Goal: Task Accomplishment & Management: Complete application form

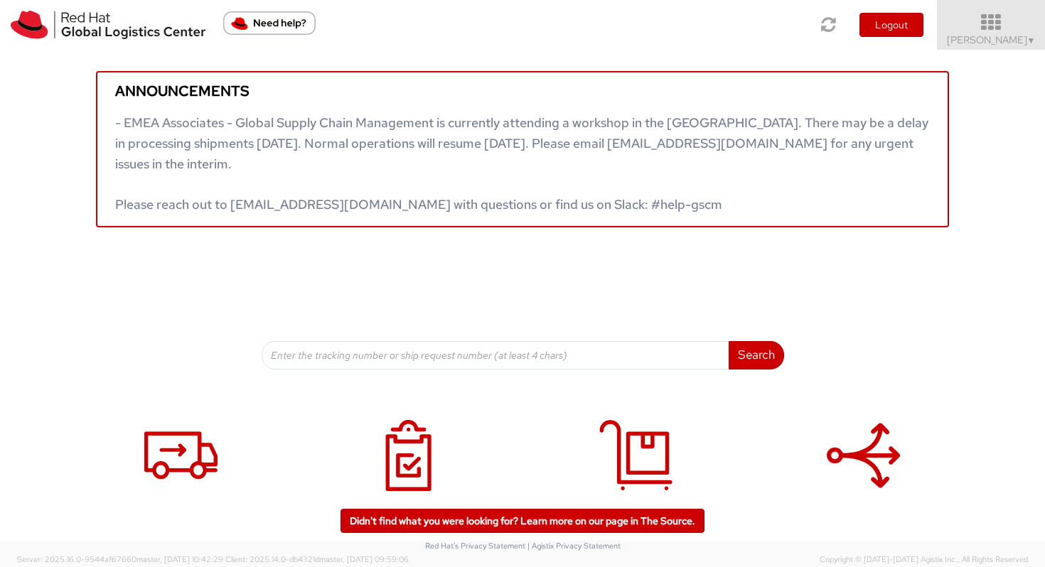
click at [1003, 11] on link "Vitoria Alencar ▼" at bounding box center [991, 25] width 108 height 50
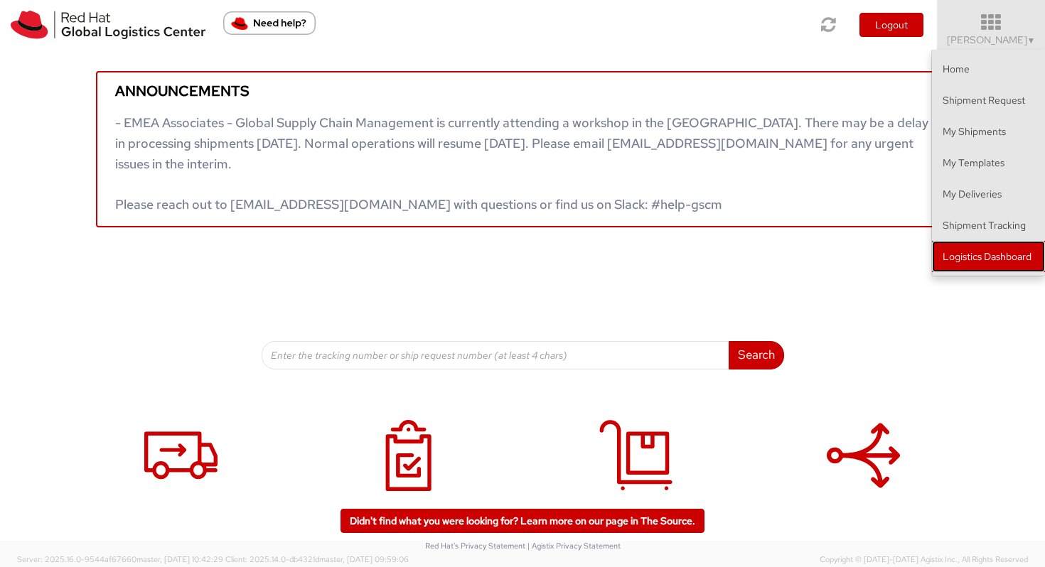
click at [978, 262] on link "Logistics Dashboard" at bounding box center [988, 256] width 113 height 31
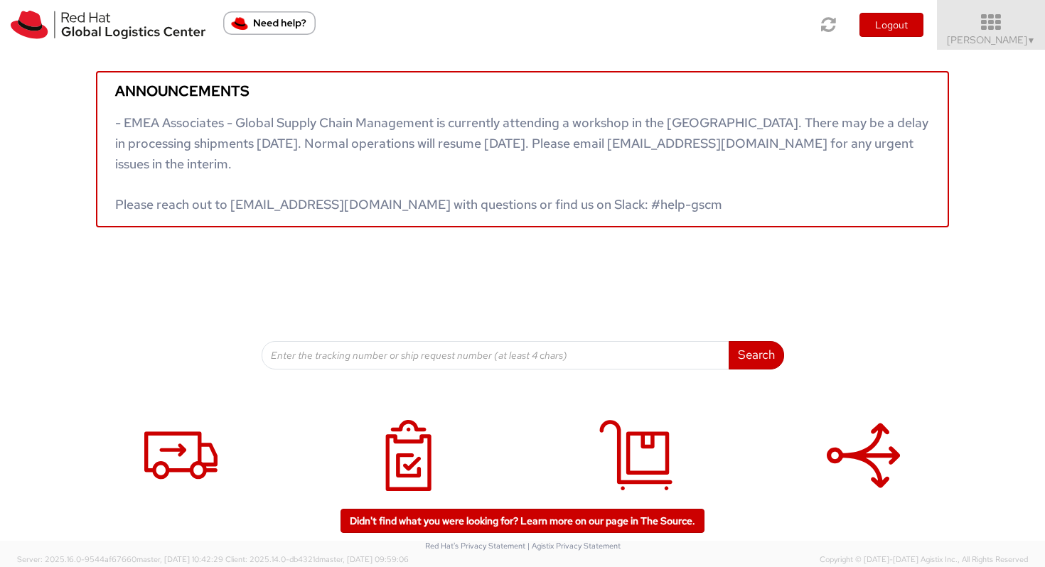
click at [990, 41] on span "Vitoria Alencar ▼" at bounding box center [991, 39] width 89 height 13
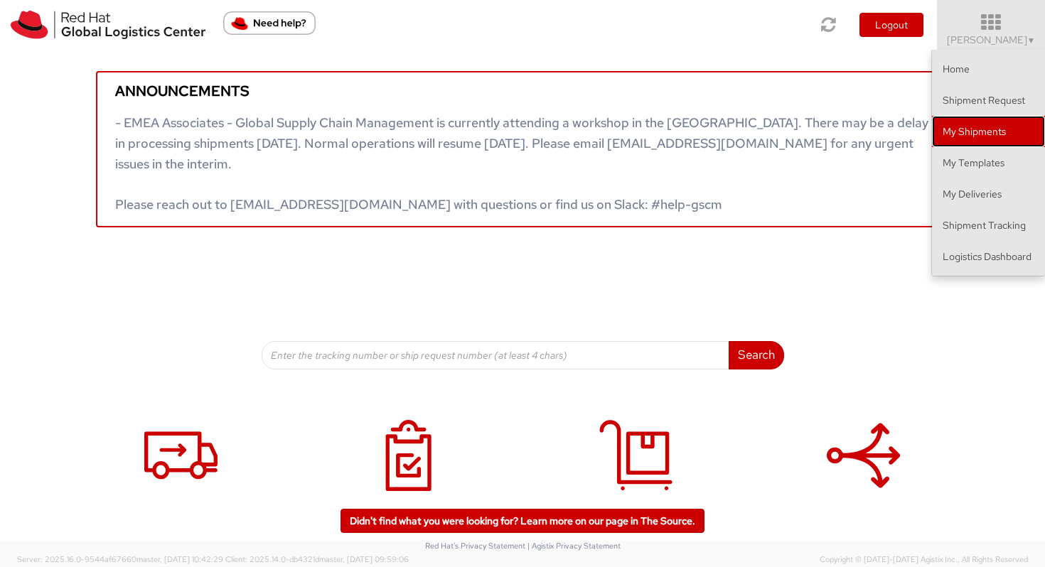
click at [984, 127] on link "My Shipments" at bounding box center [988, 131] width 113 height 31
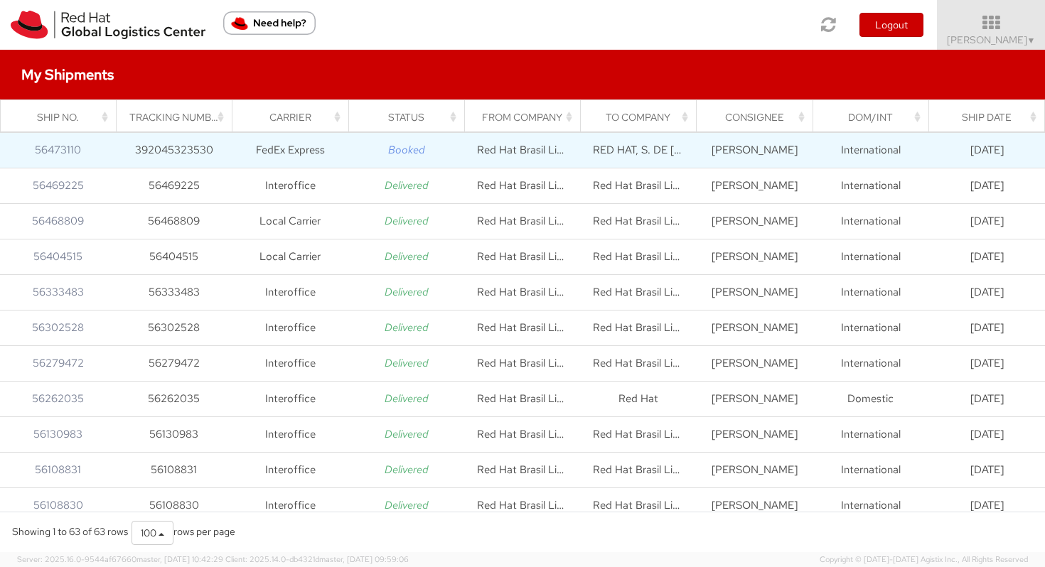
click at [415, 151] on icon "Booked" at bounding box center [406, 150] width 37 height 14
click at [263, 140] on td "FedEx Express" at bounding box center [290, 151] width 116 height 36
click at [82, 143] on td "56473110" at bounding box center [58, 151] width 116 height 36
click at [77, 151] on link "56473110" at bounding box center [58, 150] width 46 height 14
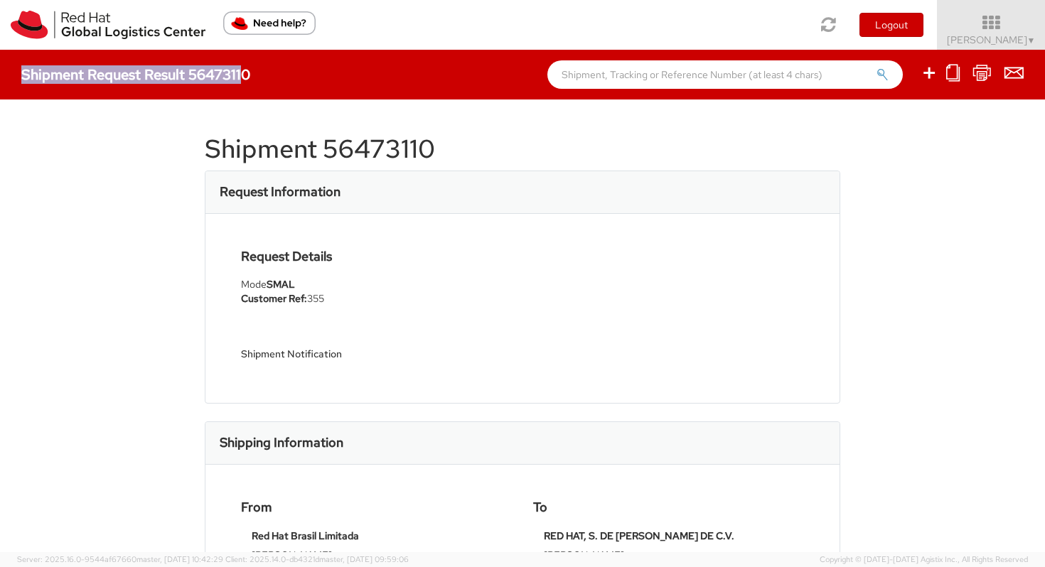
drag, startPoint x: 253, startPoint y: 75, endPoint x: 238, endPoint y: 70, distance: 15.7
click at [238, 70] on div "Shipment Request Result 56473110" at bounding box center [142, 75] width 243 height 16
click at [238, 70] on h4 "Shipment Request Result 56473110" at bounding box center [135, 75] width 229 height 16
drag, startPoint x: 252, startPoint y: 70, endPoint x: 210, endPoint y: 71, distance: 42.0
click at [210, 71] on div "Shipment Request Result 56473110" at bounding box center [142, 75] width 243 height 16
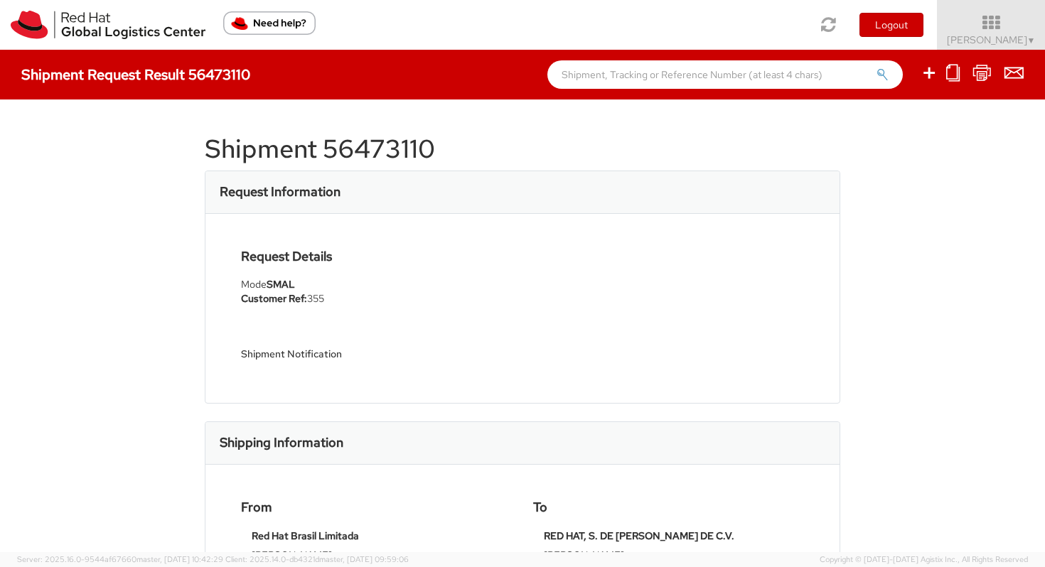
click at [200, 71] on h4 "Shipment Request Result 56473110" at bounding box center [135, 75] width 229 height 16
drag, startPoint x: 189, startPoint y: 73, endPoint x: 247, endPoint y: 74, distance: 58.3
click at [247, 74] on h4 "Shipment Request Result 56473110" at bounding box center [135, 75] width 229 height 16
copy h4 "56473110"
click at [653, 80] on input "text" at bounding box center [724, 74] width 355 height 28
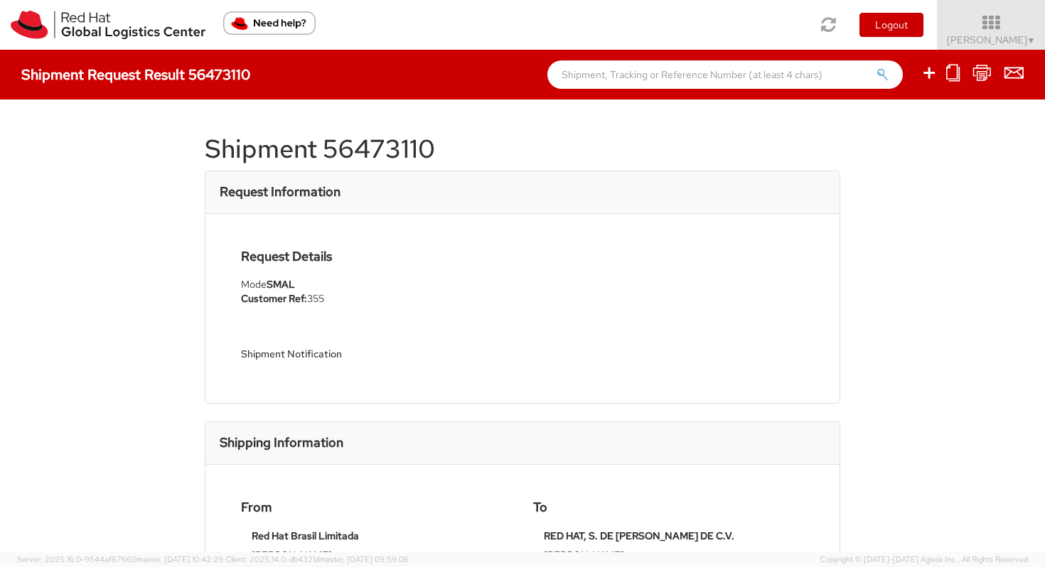
paste input "56473110"
type input "56473110"
click at [877, 68] on button "submit" at bounding box center [883, 76] width 12 height 17
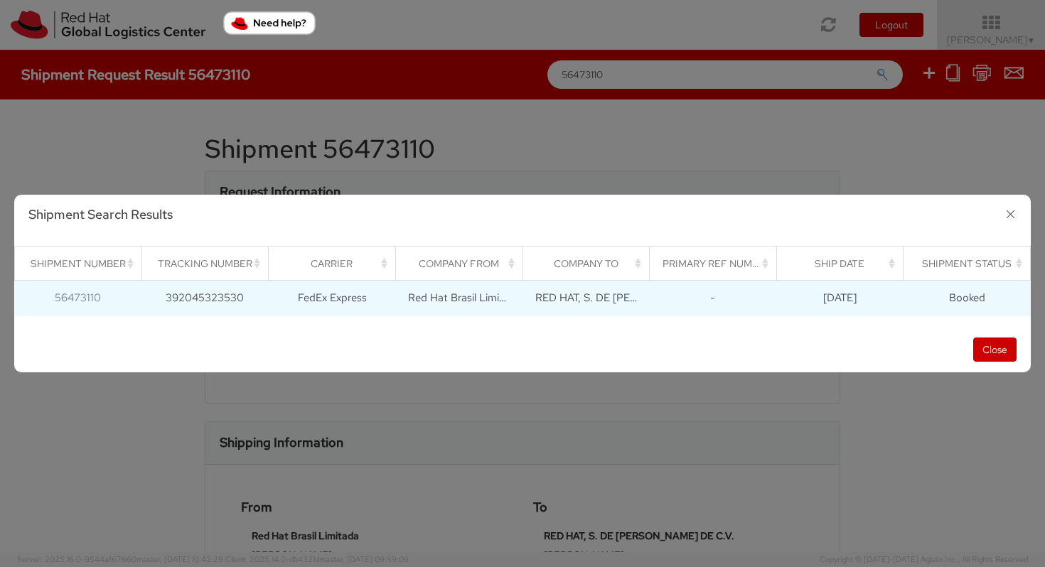
click at [319, 303] on td "FedEx Express" at bounding box center [332, 299] width 127 height 36
click at [220, 299] on td "392045323530" at bounding box center [204, 299] width 127 height 36
click at [84, 303] on link "56473110" at bounding box center [78, 298] width 46 height 14
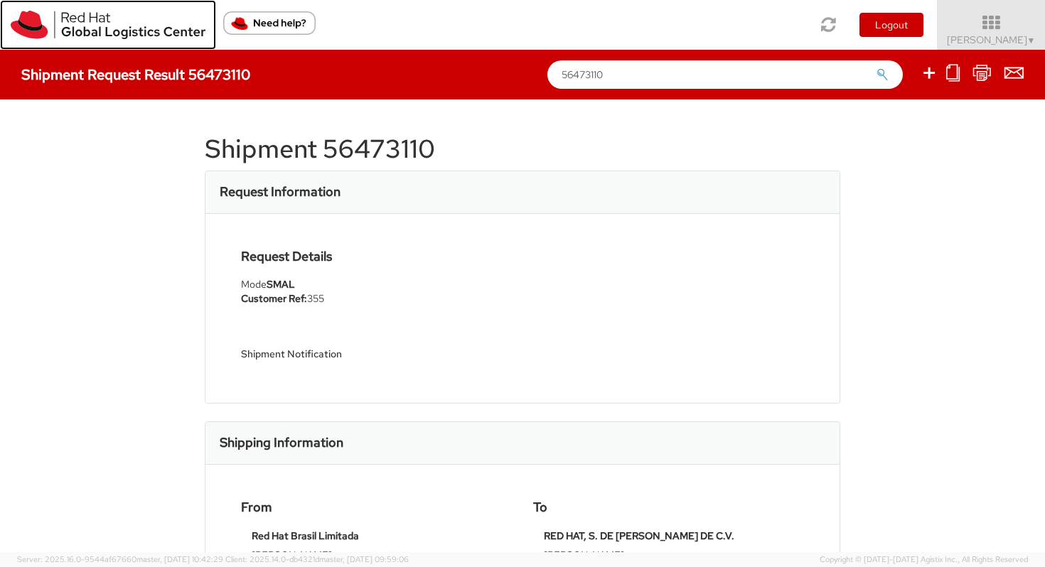
click at [143, 26] on img at bounding box center [108, 25] width 195 height 28
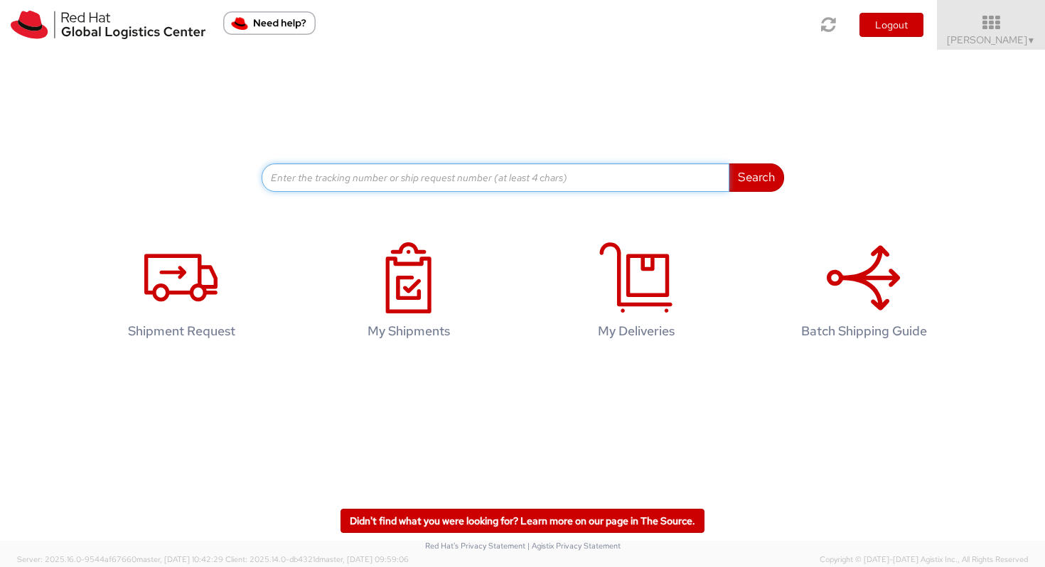
click at [440, 189] on input at bounding box center [496, 178] width 468 height 28
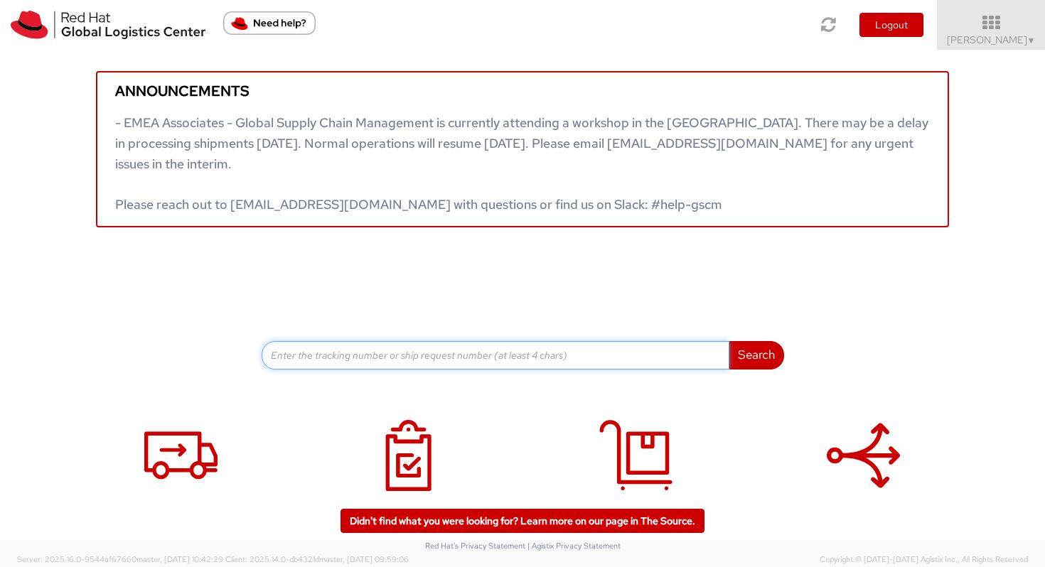
paste input "56473110"
type input "56473110"
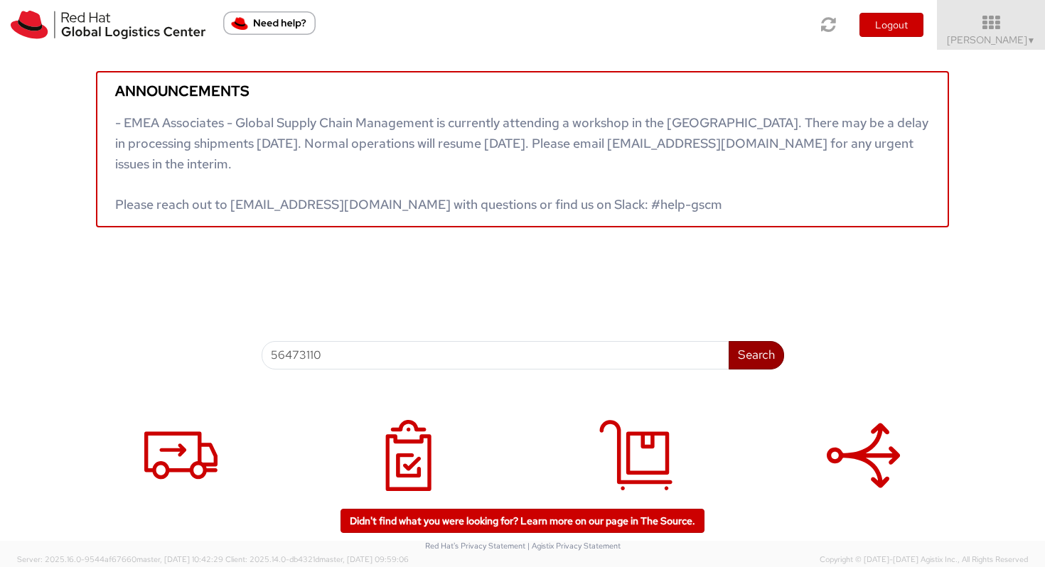
click at [752, 351] on button "Search" at bounding box center [756, 355] width 55 height 28
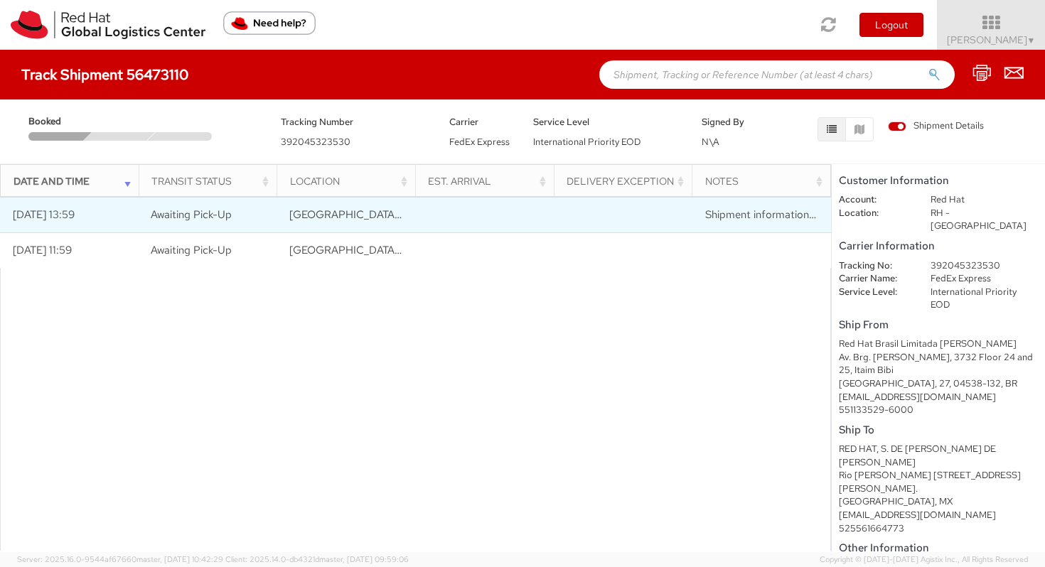
click at [732, 212] on span "Shipment information sent to FedEx" at bounding box center [791, 215] width 173 height 14
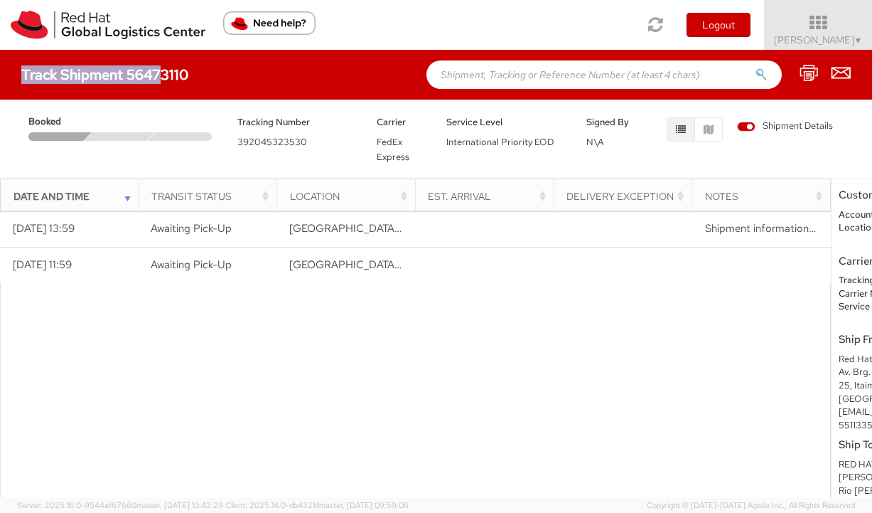
drag, startPoint x: 197, startPoint y: 75, endPoint x: 156, endPoint y: 75, distance: 40.5
click at [156, 75] on div "Track Shipment 56473110" at bounding box center [111, 75] width 181 height 16
click at [156, 75] on h4 "Track Shipment 56473110" at bounding box center [104, 75] width 167 height 16
drag, startPoint x: 129, startPoint y: 74, endPoint x: 186, endPoint y: 75, distance: 56.9
click at [186, 75] on h4 "Track Shipment 56473110" at bounding box center [104, 75] width 167 height 16
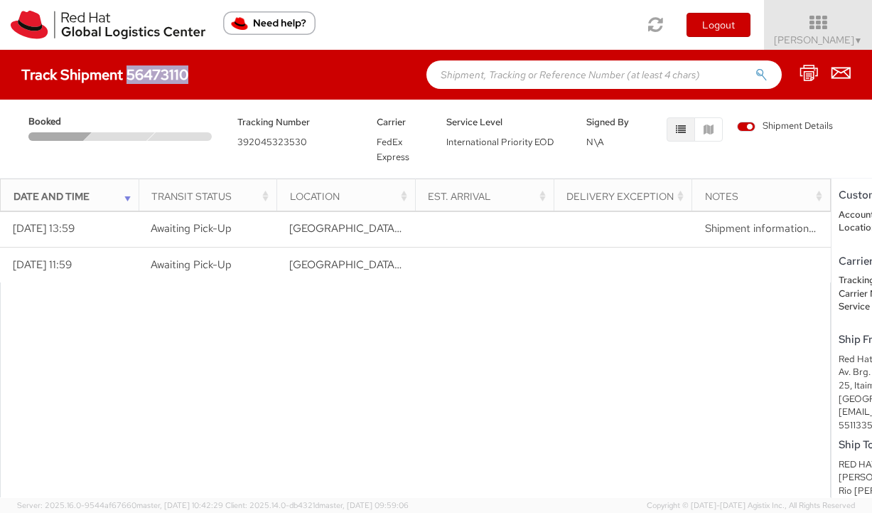
copy h4 "56473110"
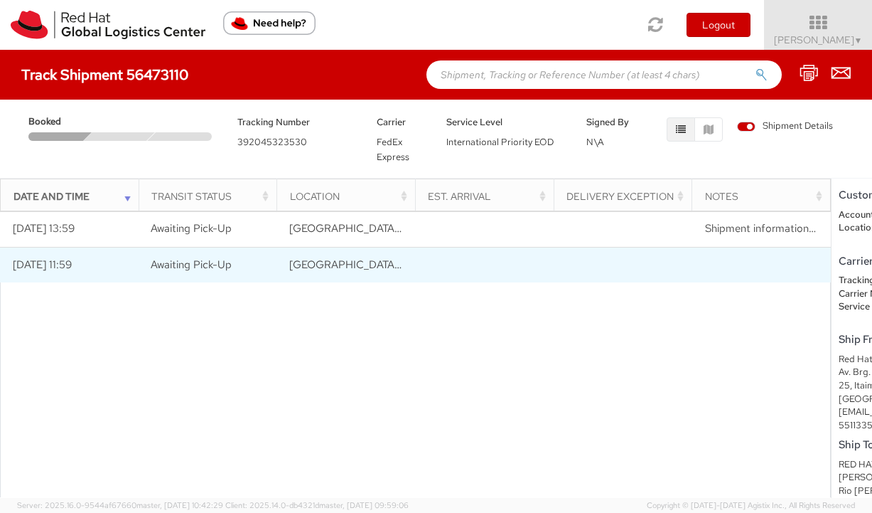
click at [349, 262] on span "[GEOGRAPHIC_DATA], 27, BR" at bounding box center [362, 264] width 146 height 14
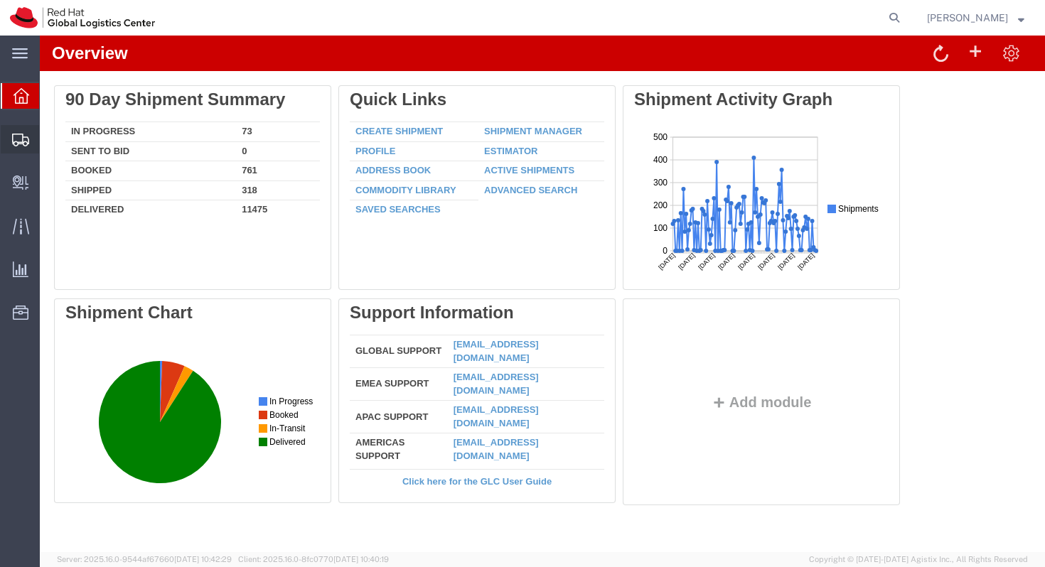
click at [0, 0] on span "Create Shipment" at bounding box center [0, 0] width 0 height 0
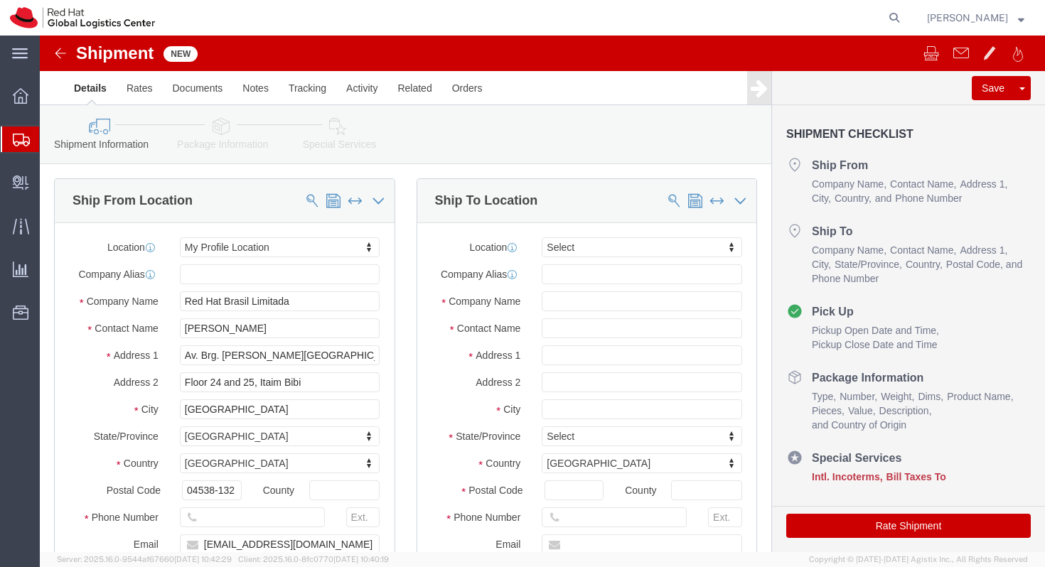
select select
drag, startPoint x: 225, startPoint y: 287, endPoint x: 131, endPoint y: 285, distance: 94.6
click div "Vitoria Alencar"
type input "gustavo n"
click p "- Red Hat - (Gustavo Novais) FLEX"
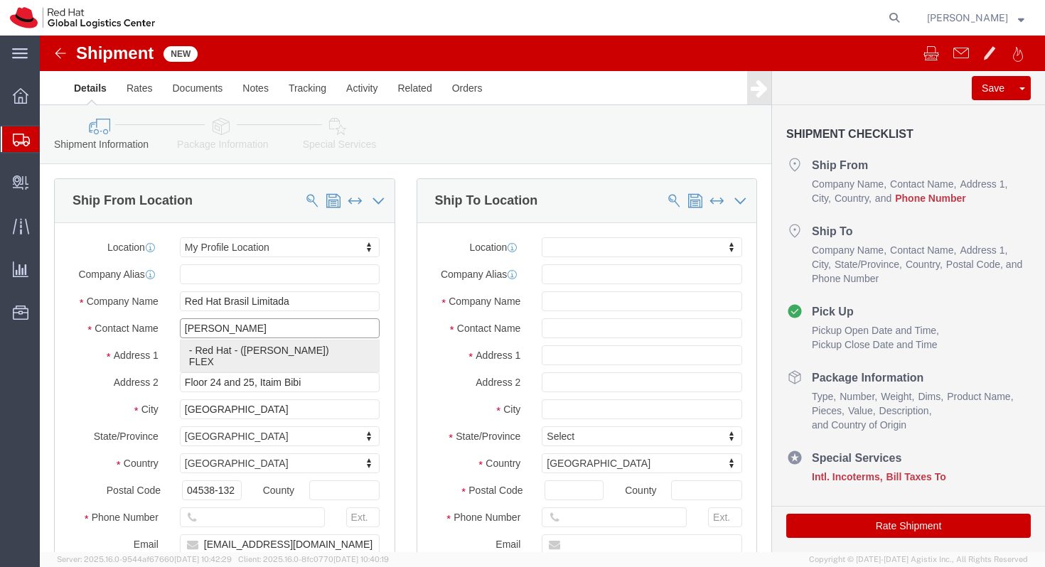
select select "42531"
type input "Red Hat"
select select
type input "gnovais@redhat.com"
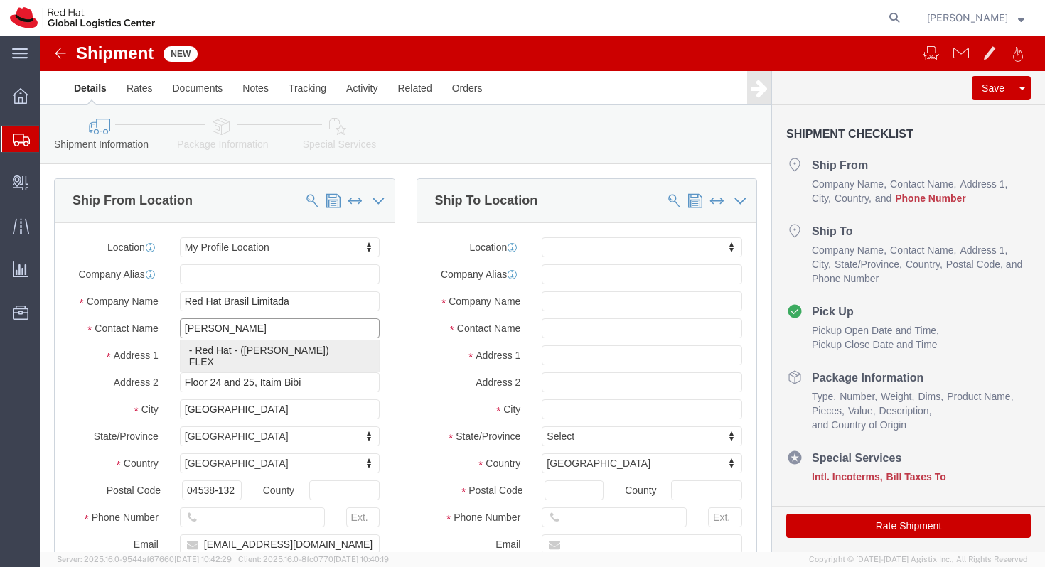
checkbox input "true"
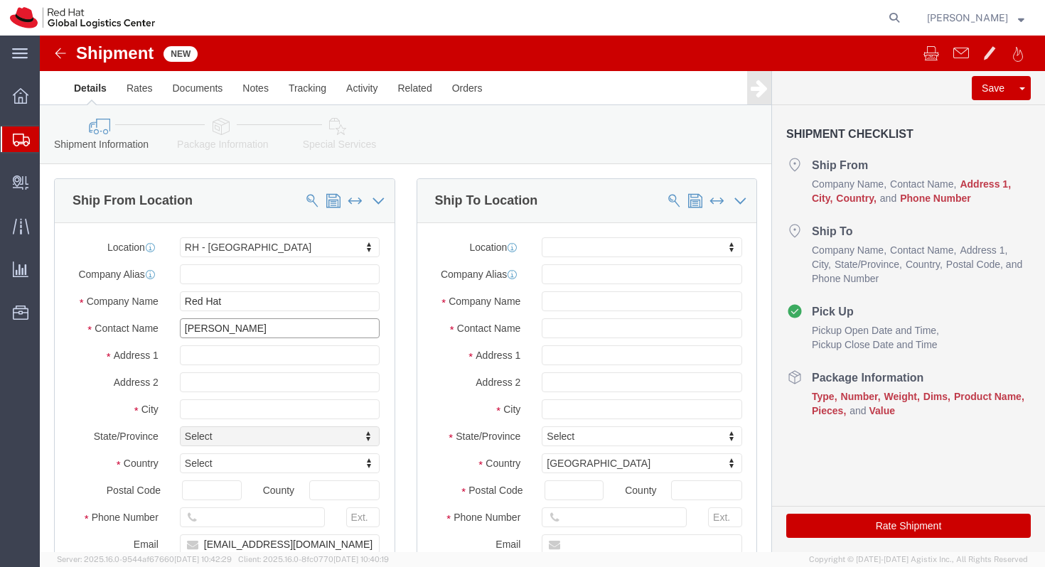
type input "Gustavo Novais"
type input "sao"
select select "42531"
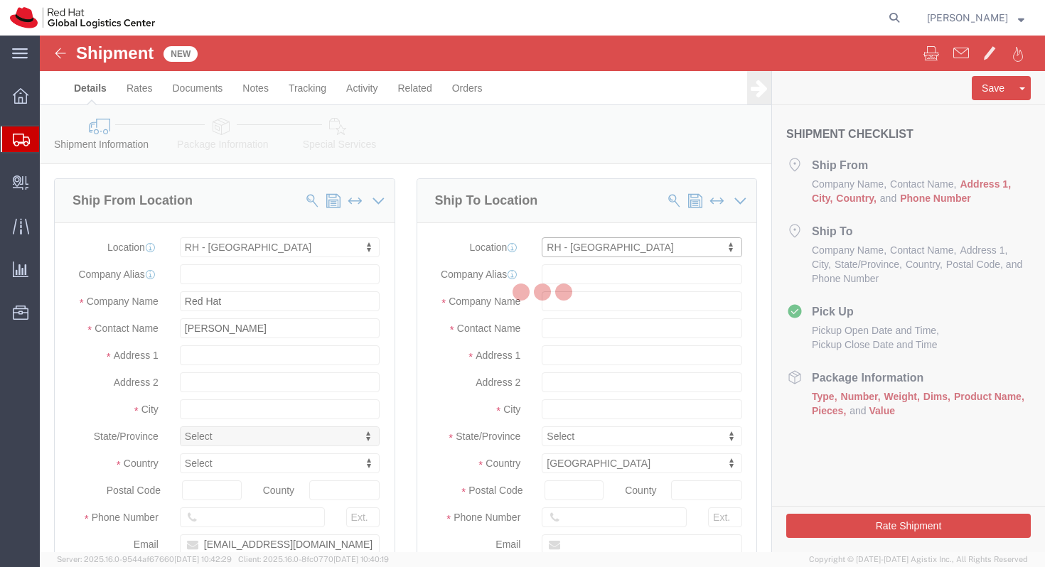
type input "SAOPAUL2"
type input "Red Hat Brasil Limitada"
type input "Av. Brg. Faria Lima, 3732"
type input "Floor 24 and 25, Itaim Bibi"
type input "SAO PAULO"
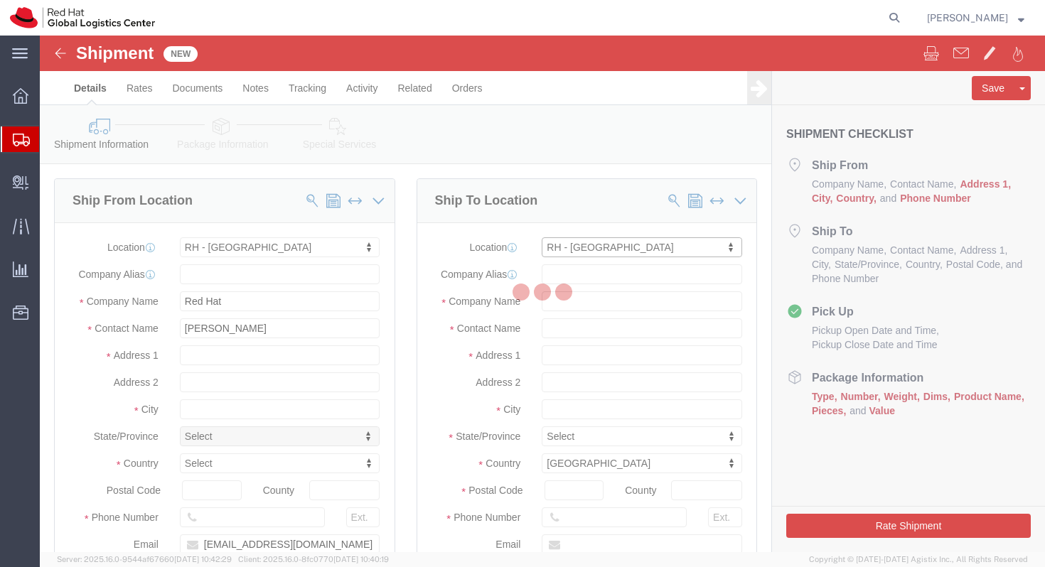
select select
select select "BR"
type input "04538-132"
type input "000"
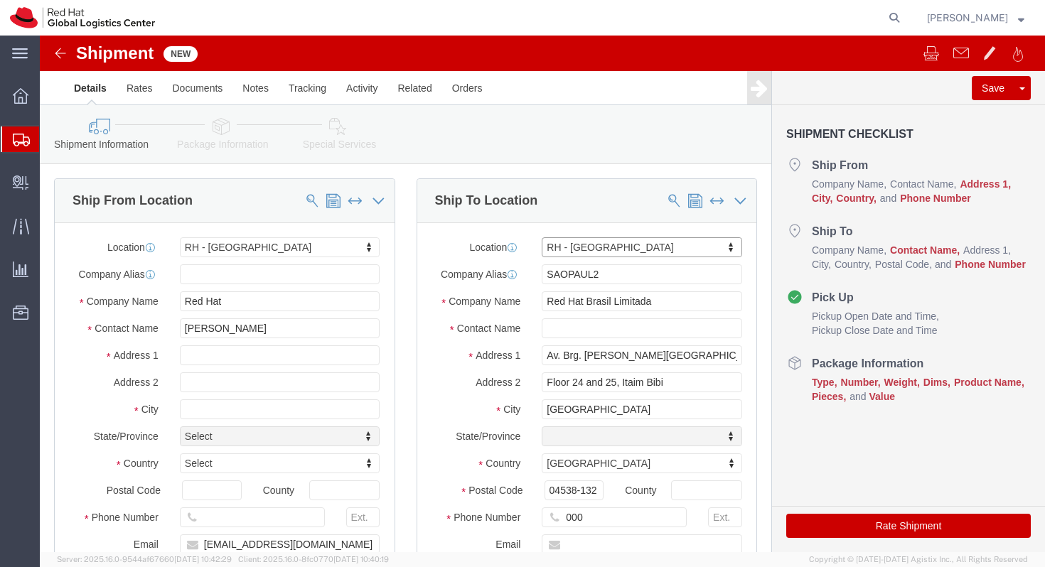
select select "27"
click input "text"
type input "s"
type input "SAOPAUL2"
click input "Red Hat"
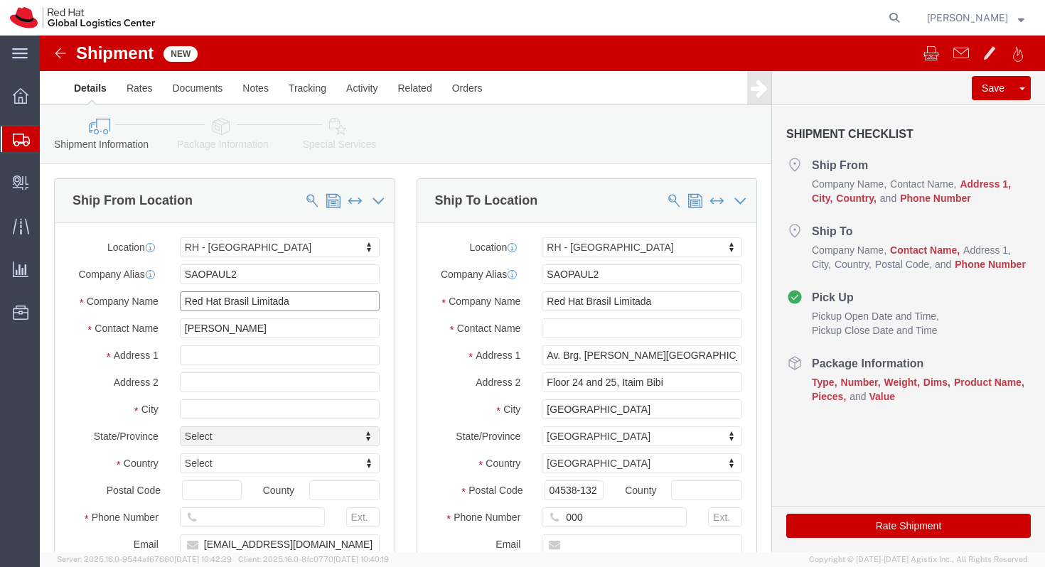
type input "Red Hat Brasil Limitada"
click input "text"
type input "Av. Brg. [PERSON_NAME][GEOGRAPHIC_DATA], 3732"
select select
click input "text"
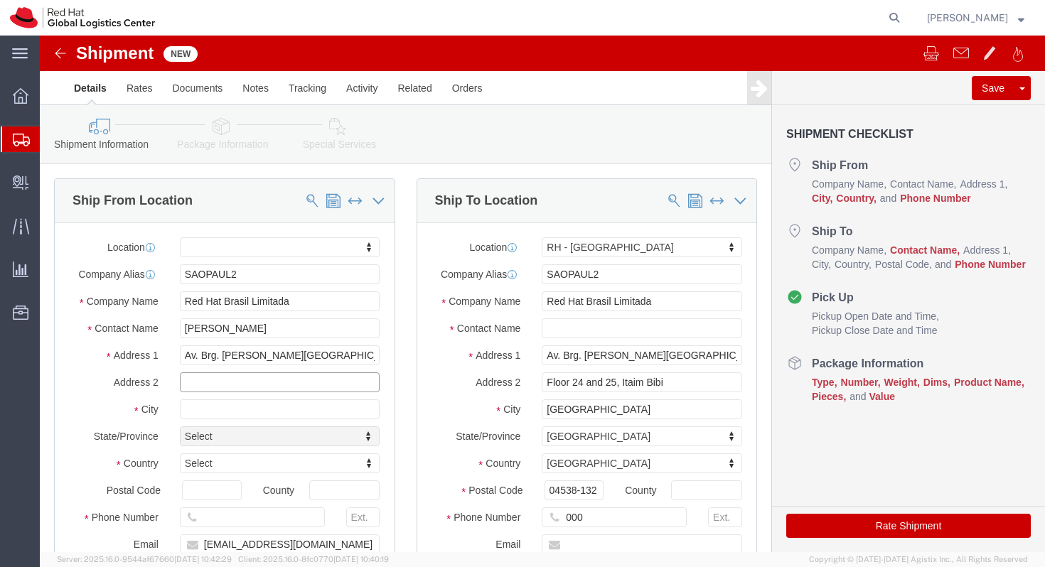
type input "Floor 24 and 25, Itaim Bibi"
click input "text"
type input "S"
type input "A"
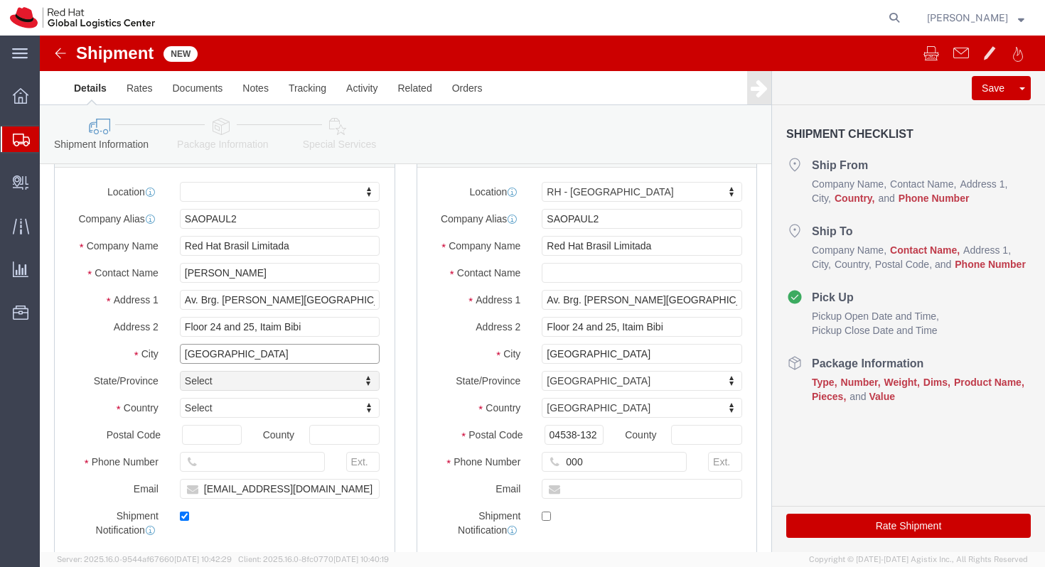
scroll to position [73, 0]
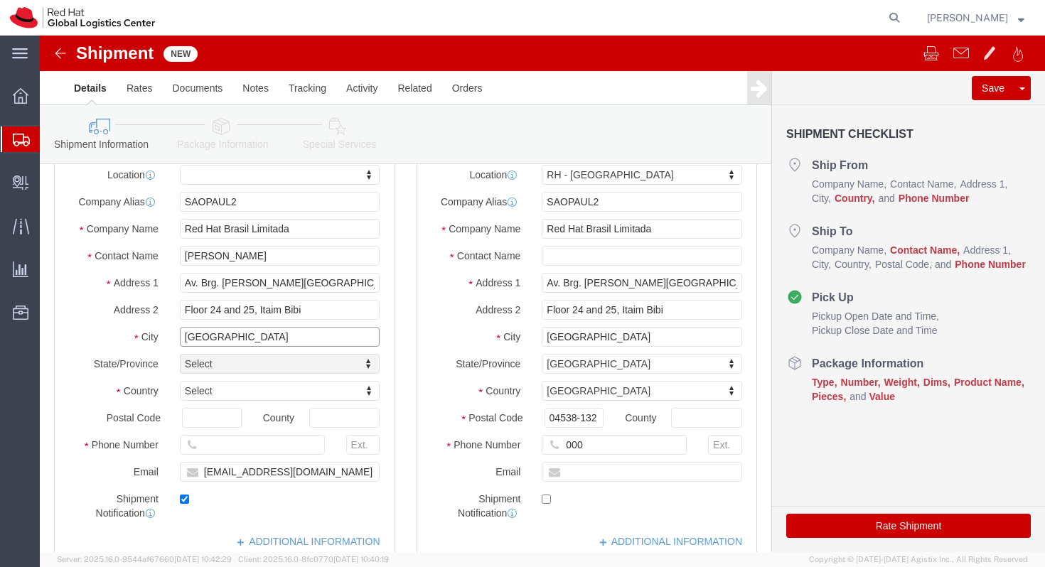
type input "SAO PAULO"
select select
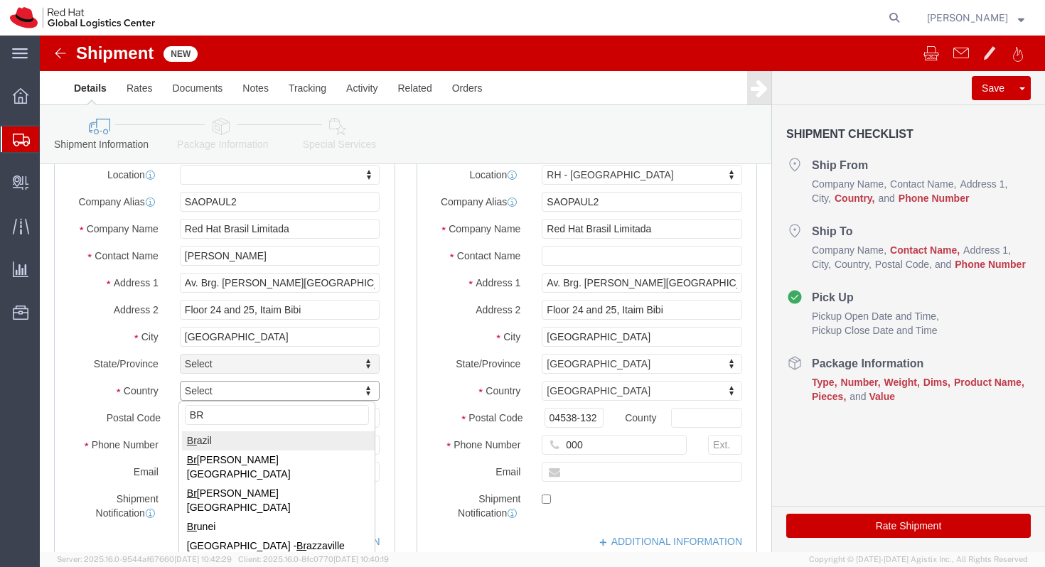
type input "BR"
select select
select select "BR"
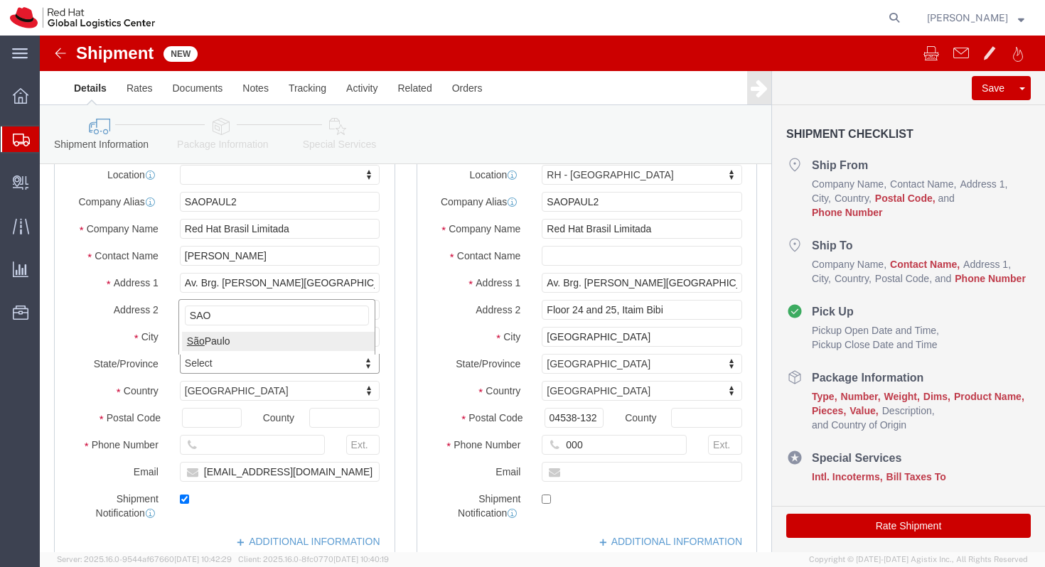
type input "SAO"
select select
select select "27"
click input "text"
type input "04538-132"
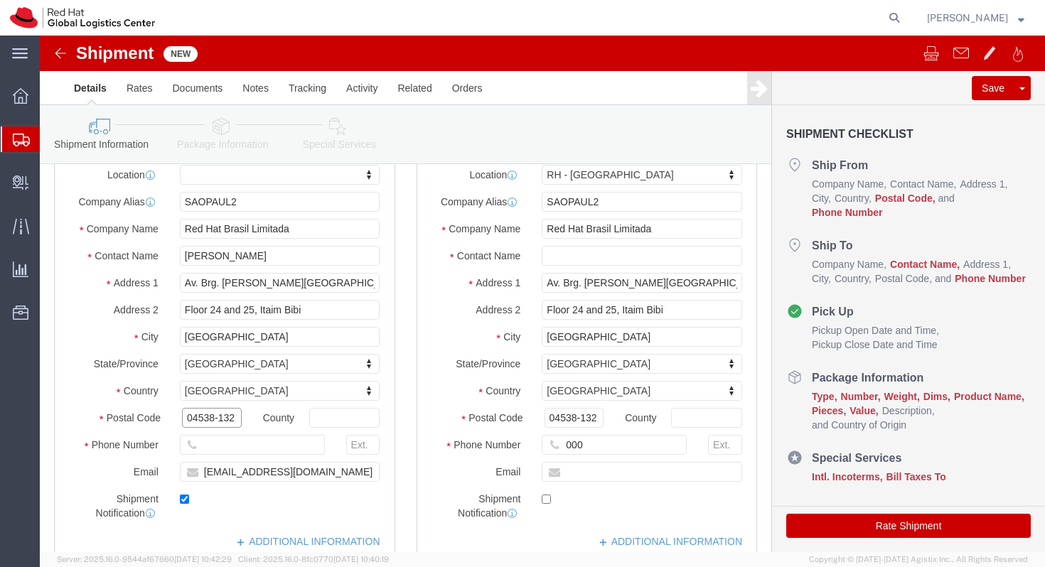
select select
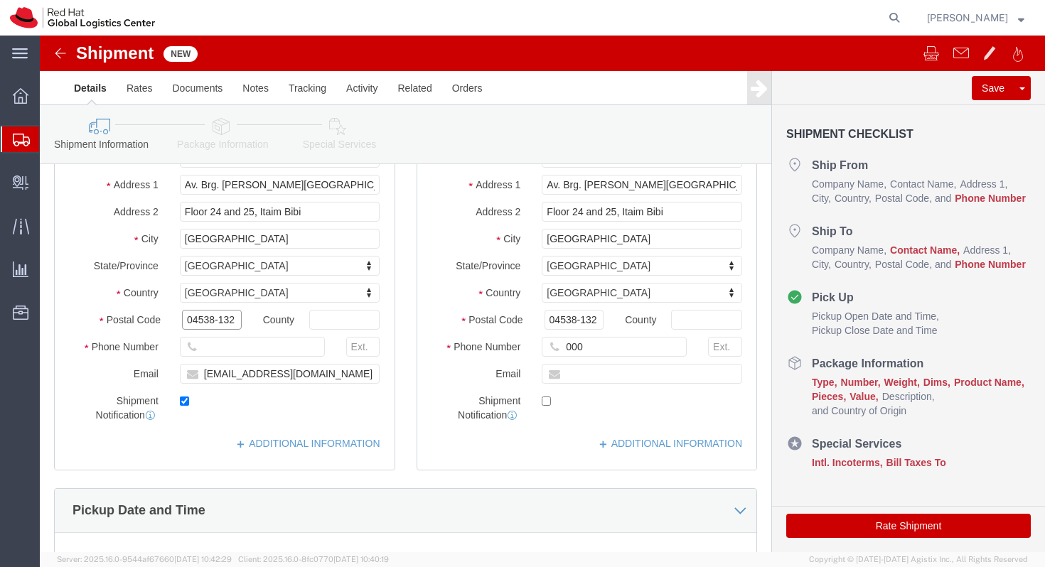
scroll to position [173, 0]
click input "text"
type input "000"
click label
click input "checkbox"
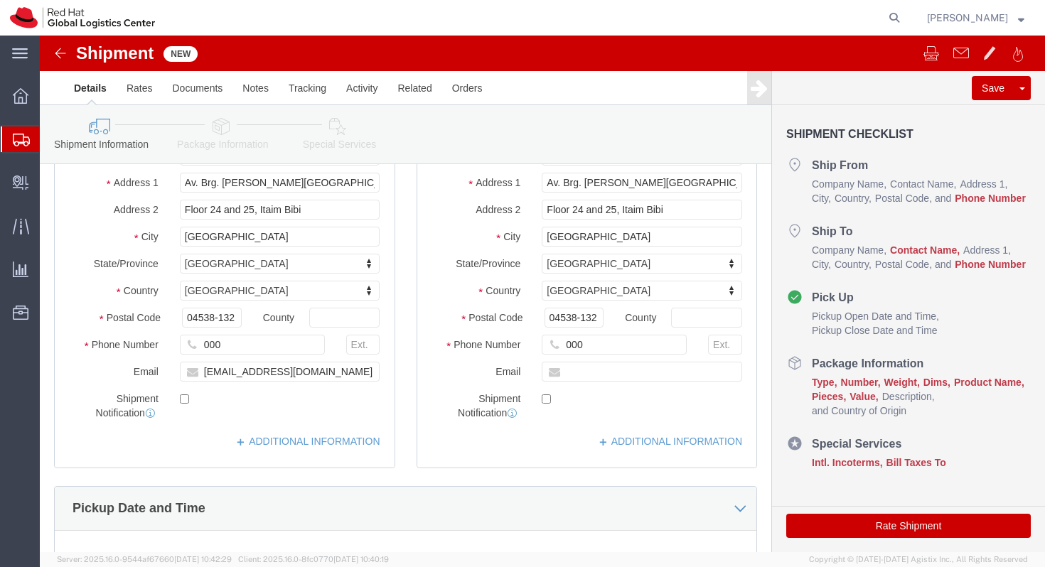
click label
click input "checkbox"
checkbox input "true"
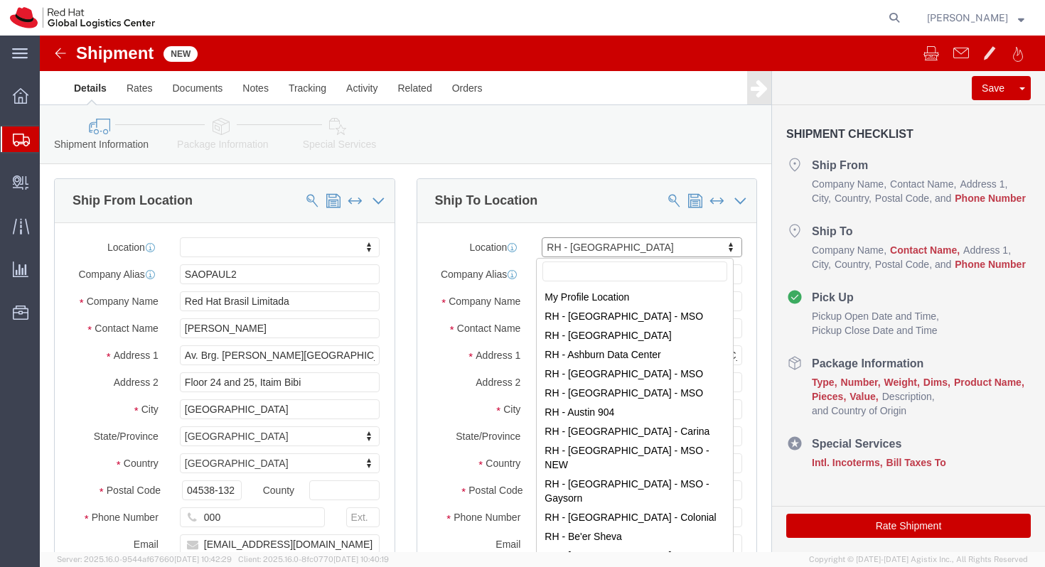
scroll to position [0, 0]
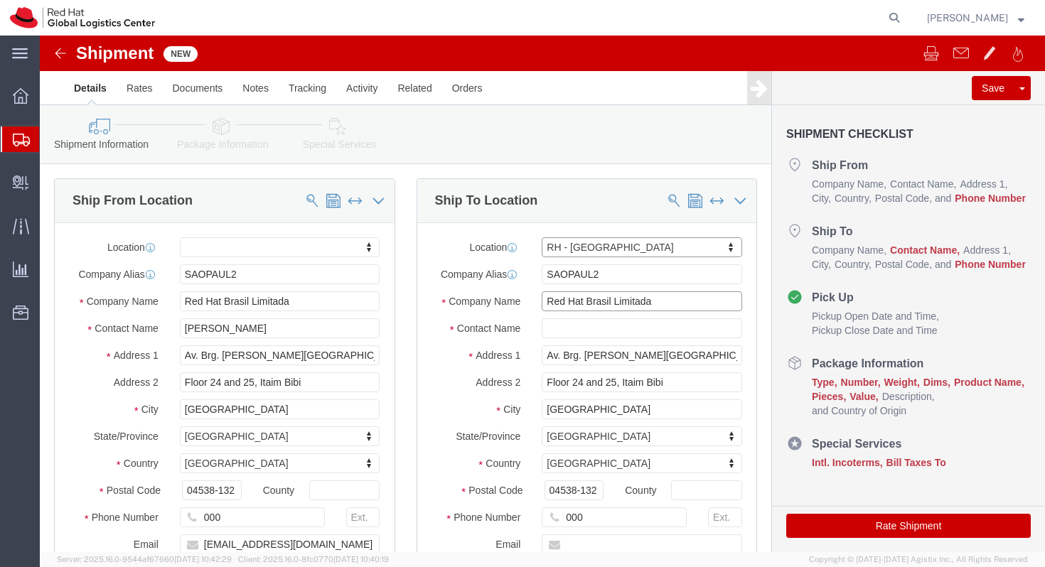
click input "Red Hat Brasil Limitada"
click div "Location RH - Sao Paulo My Profile Location RH - Amsterdam - MSO RH - Amsterdam…"
click input "text"
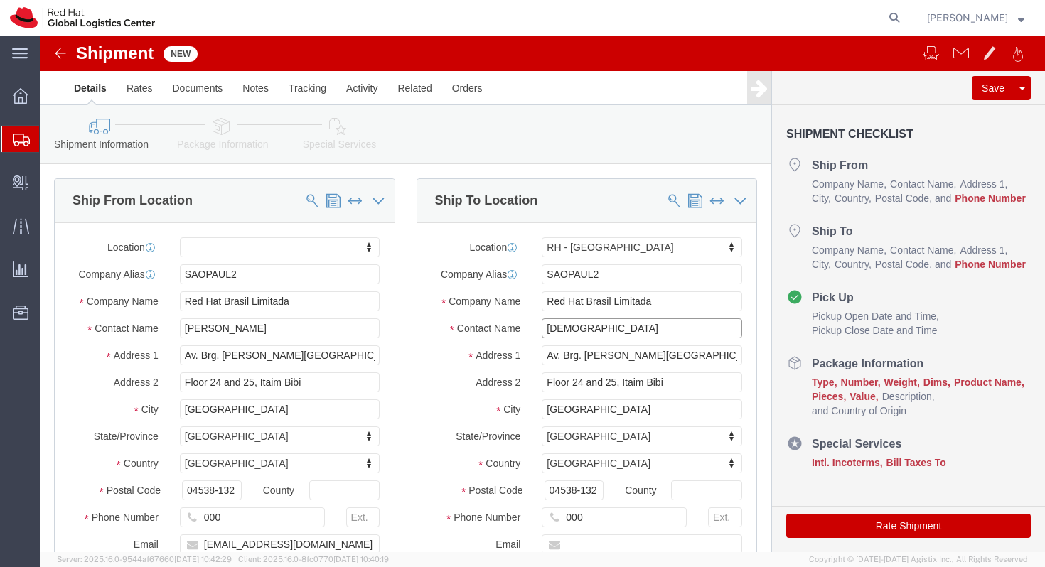
type input "Jesus g"
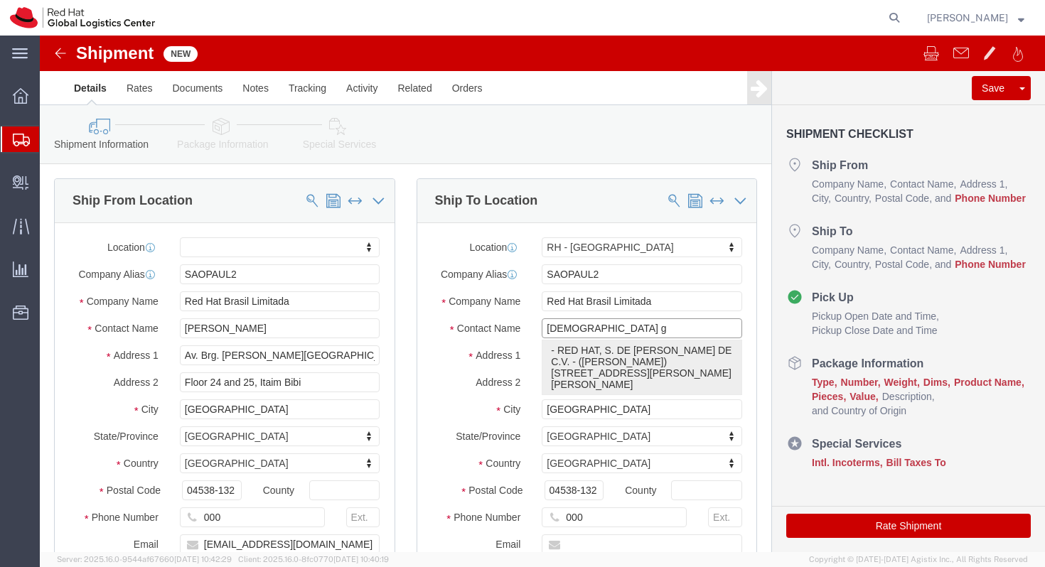
click p "- RED HAT, S. DE R.L. DE C.V. - (Jesus Garcia) Rio Lerma 232, Floor 22, Suite A…"
select select "37981"
type input "RED HAT, S. DE R.L. DE C.V."
type input "Rio Lerma 232"
type input "Floor 22, Suite A, Col. Cuauhtemoc."
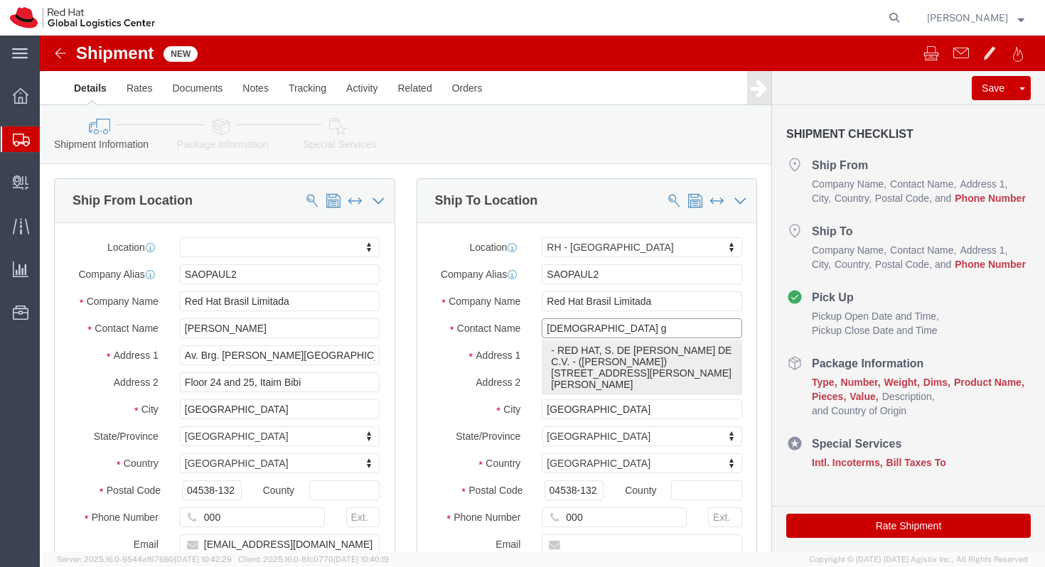
type input "MEXICO CITY"
select select "MX"
type input "06500"
type input "[EMAIL_ADDRESS][DOMAIN_NAME]"
checkbox input "true"
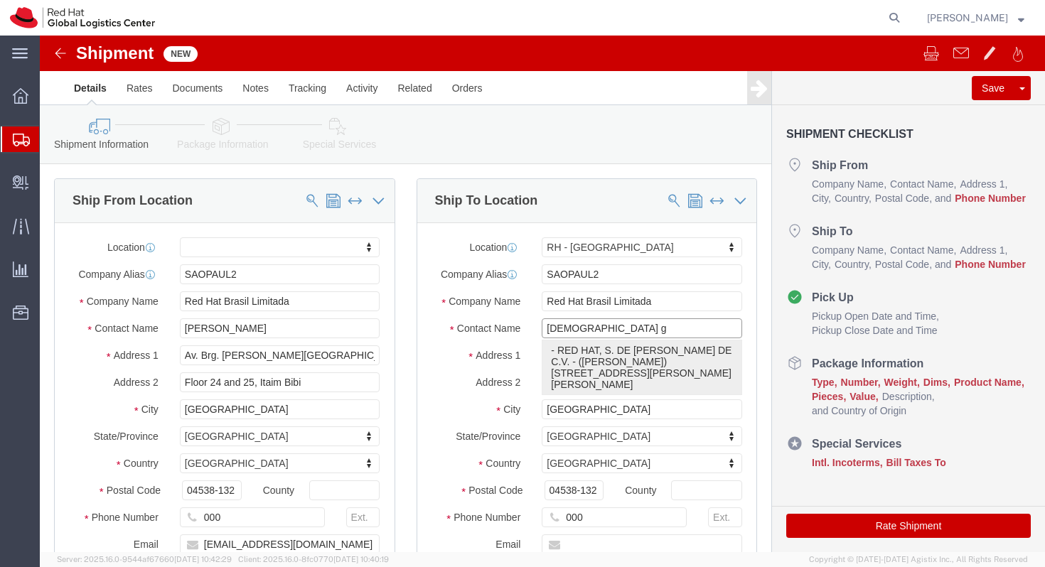
type input "Jesus Garcia"
select select "DF"
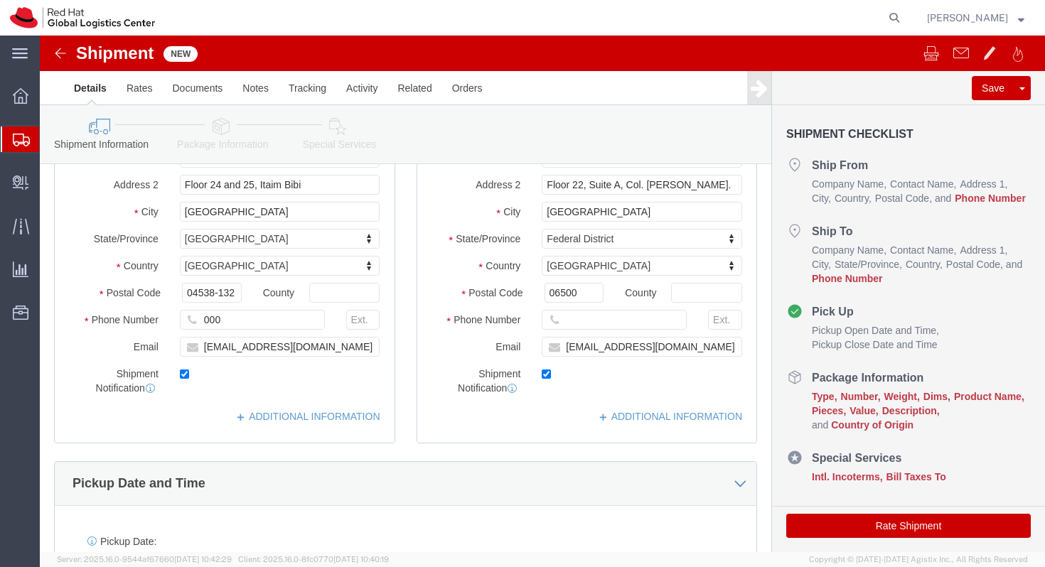
scroll to position [208, 0]
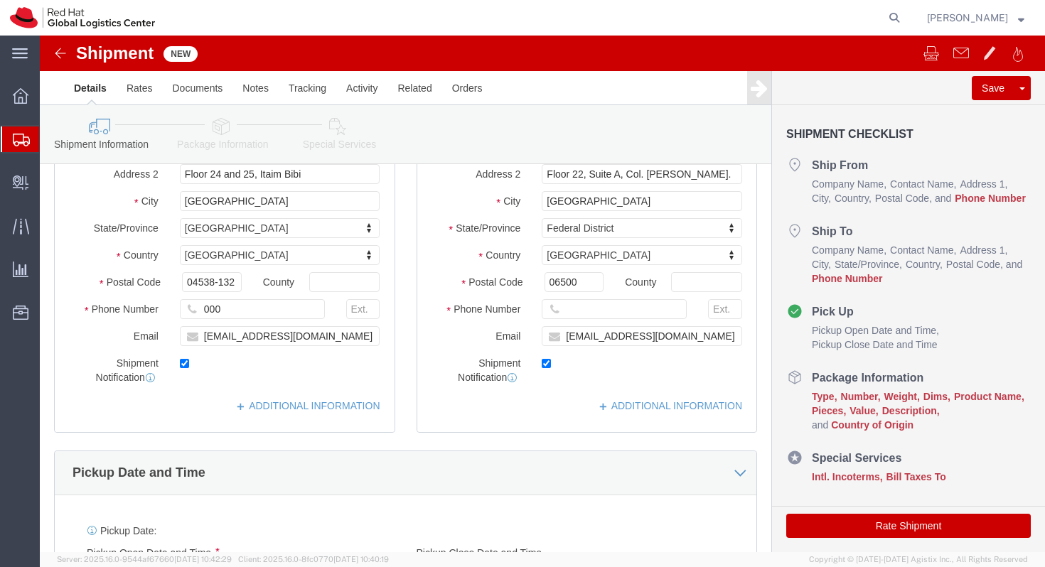
type input "Jesus Garcia"
click input "text"
type input "000"
click label
click input "checkbox"
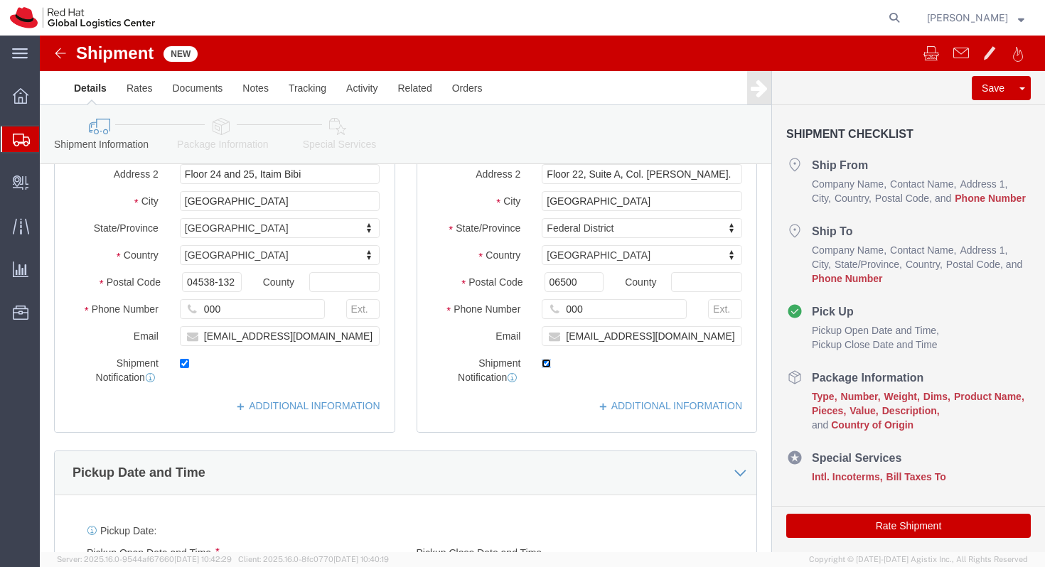
checkbox input "false"
click input "000"
type input "0"
click input "000"
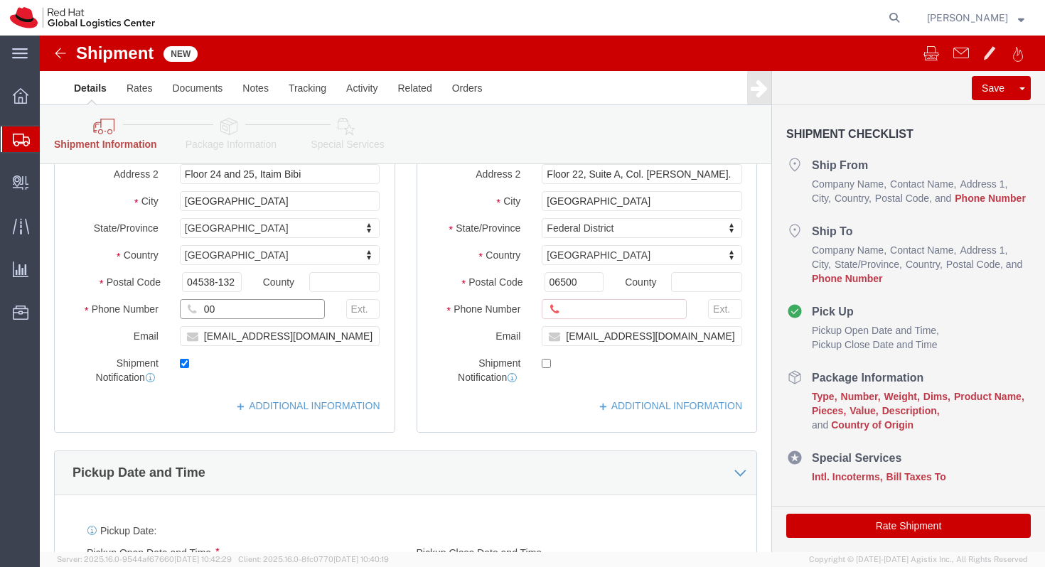
type input "0"
paste input "11 33529-6000"
click input "5511 33529-6000"
type input "551133529-6000"
click link "ADDITIONAL INFORMATION"
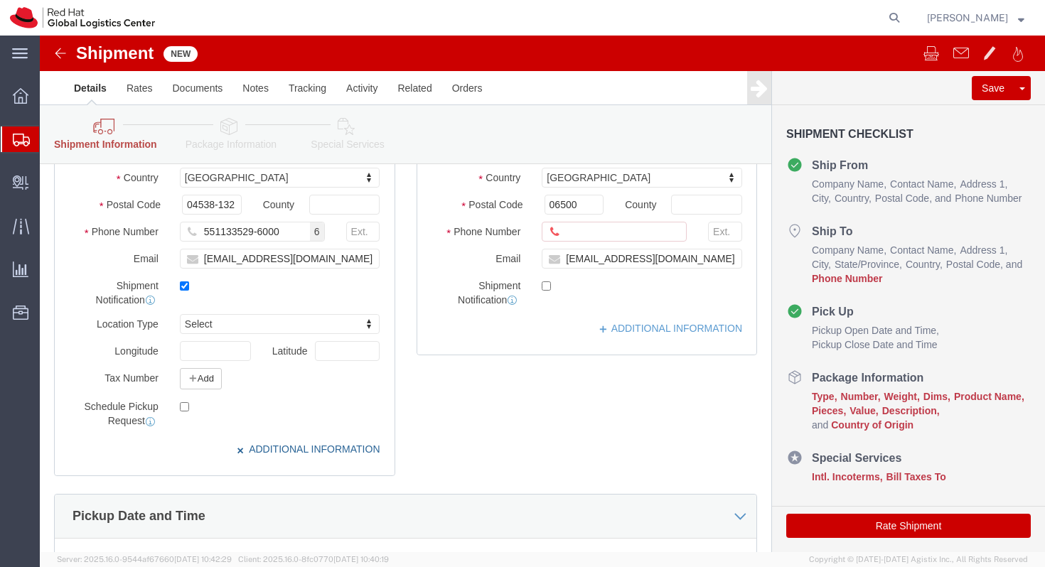
scroll to position [358, 0]
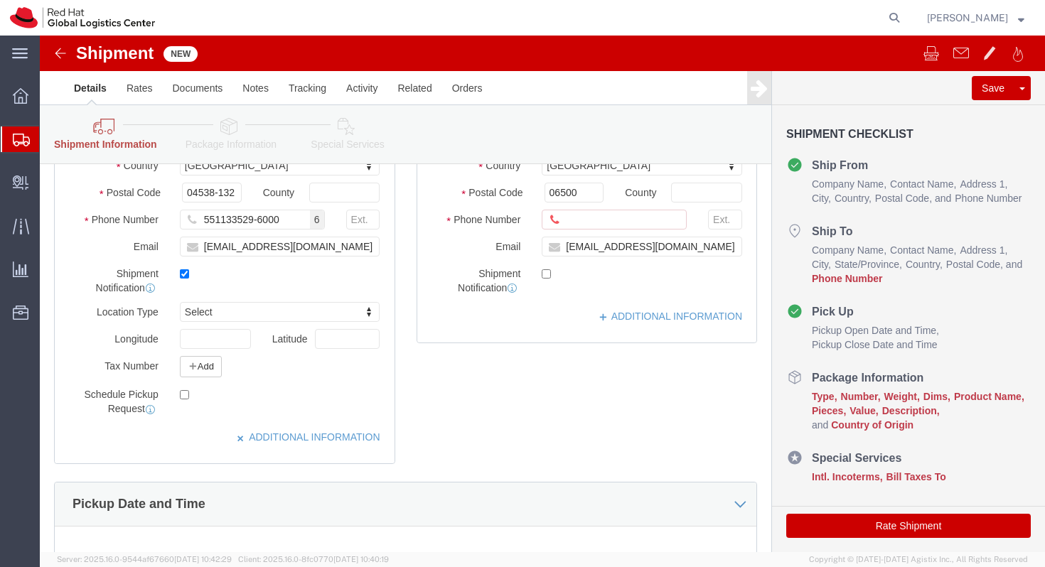
click div "Shipment Notification"
click link "ADDITIONAL INFORMATION"
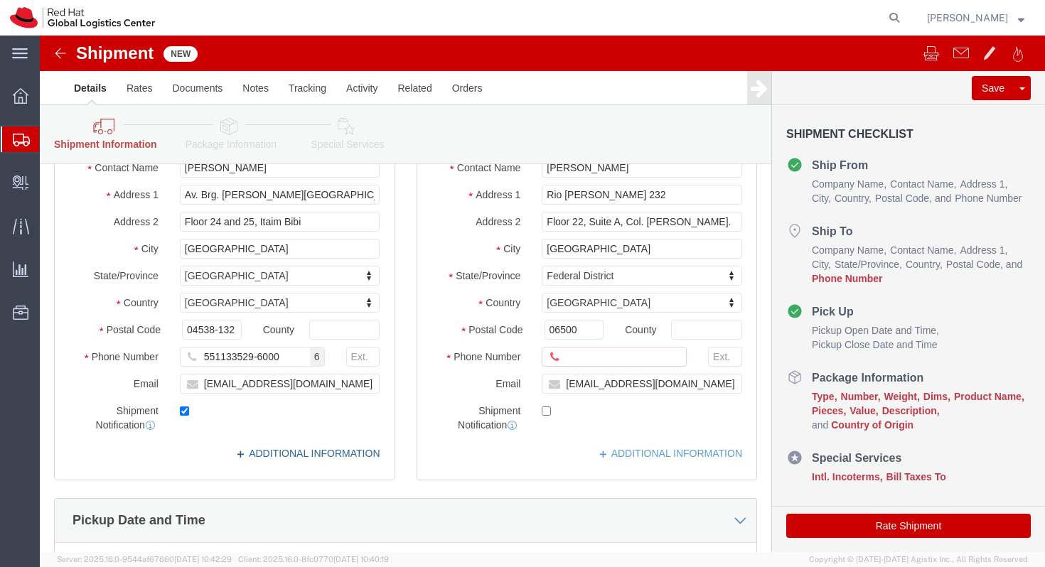
scroll to position [213, 0]
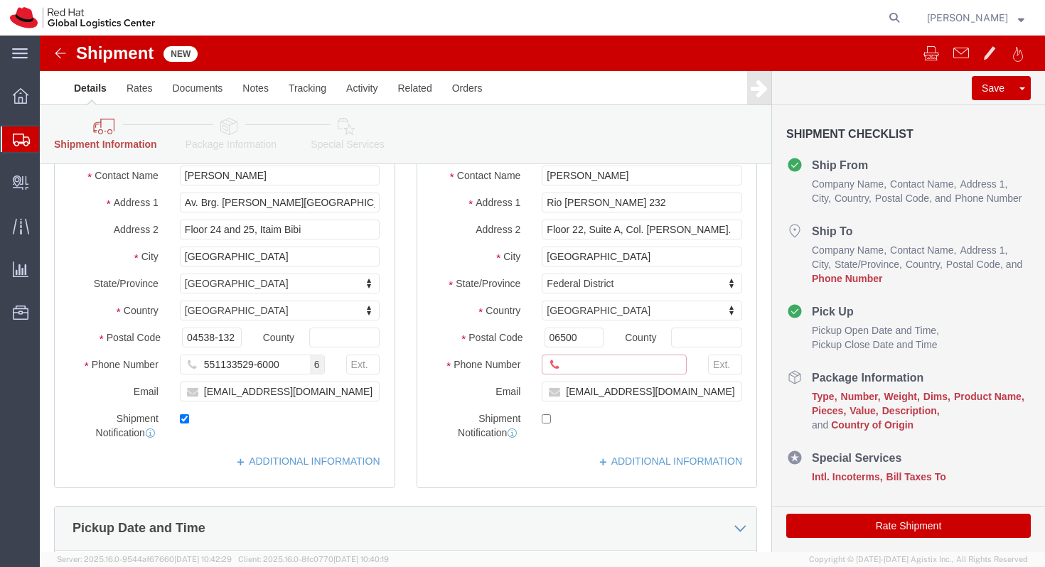
click input "Ship To Location / Phone Number : This field is required."
paste input "525561664773"
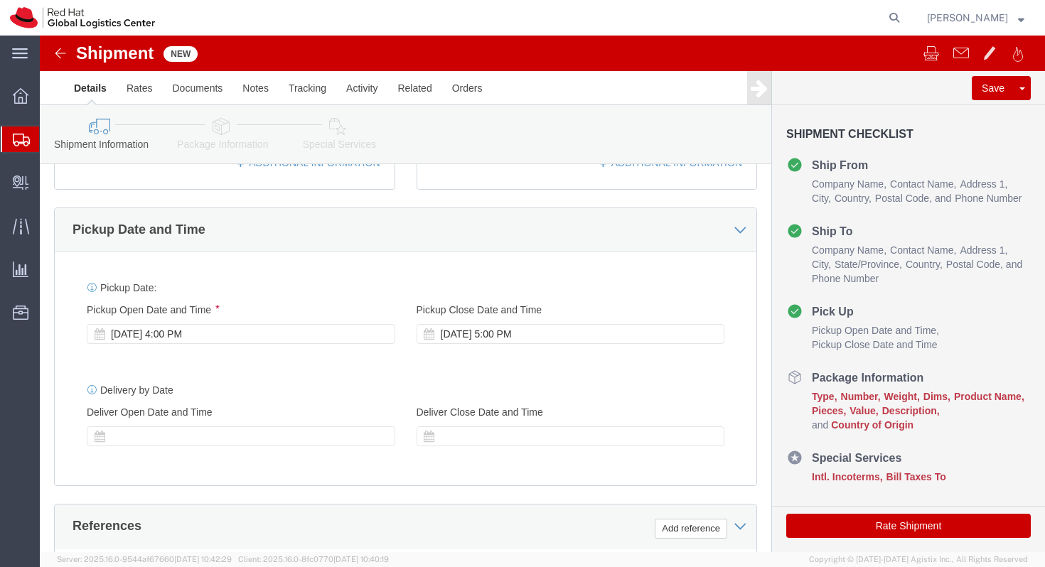
scroll to position [448, 0]
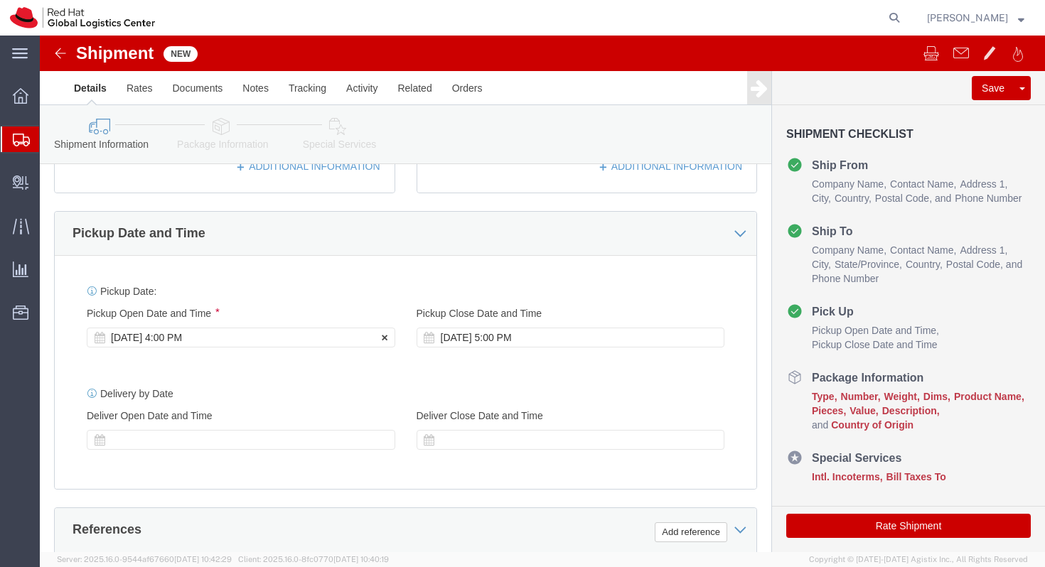
type input "525561664773"
click div "Aug 12 2025 4:00 PM"
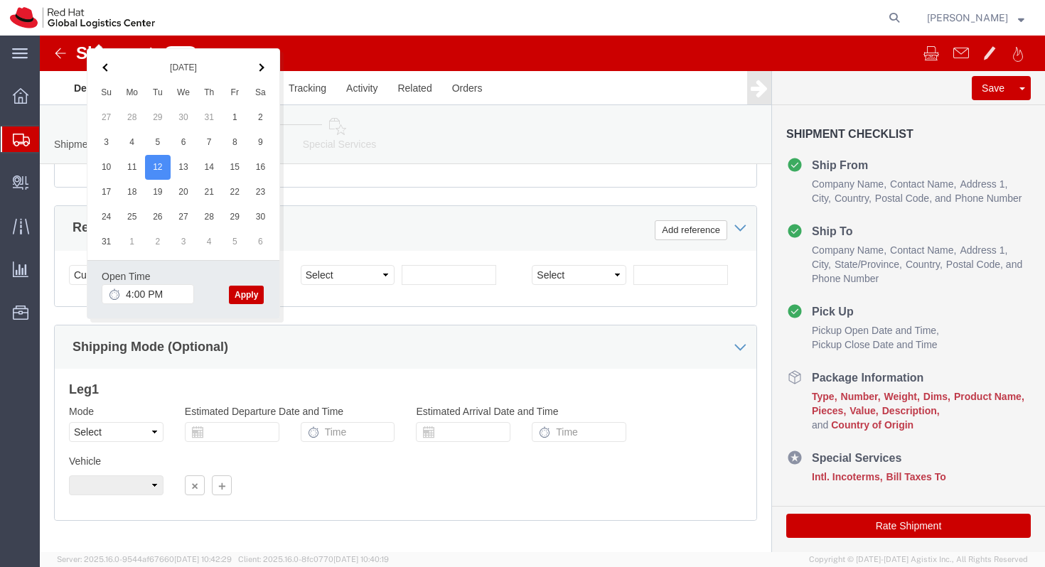
click div "Shipping Mode (Optional)"
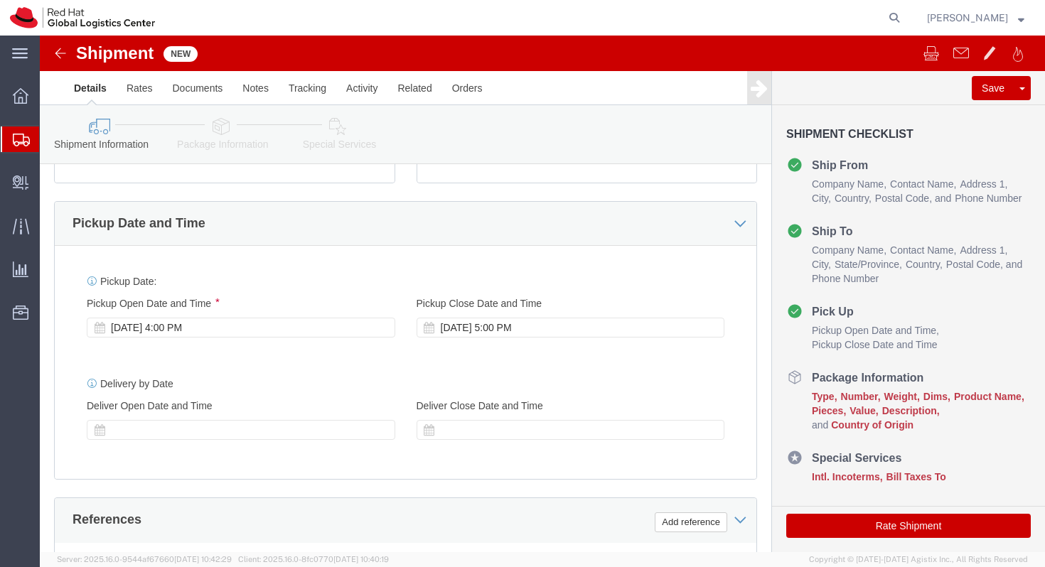
scroll to position [454, 0]
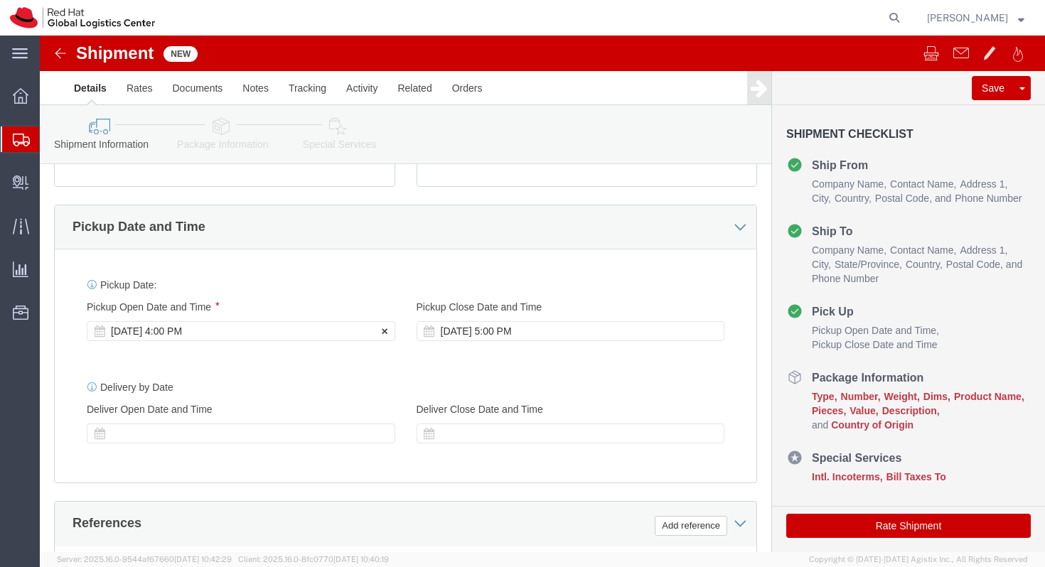
click div "Pickup Start Date Pickup Start Time Pickup Open Date and Time Aug 12 2025 4:00 …"
click div "Aug 12 2025 4:00 PM"
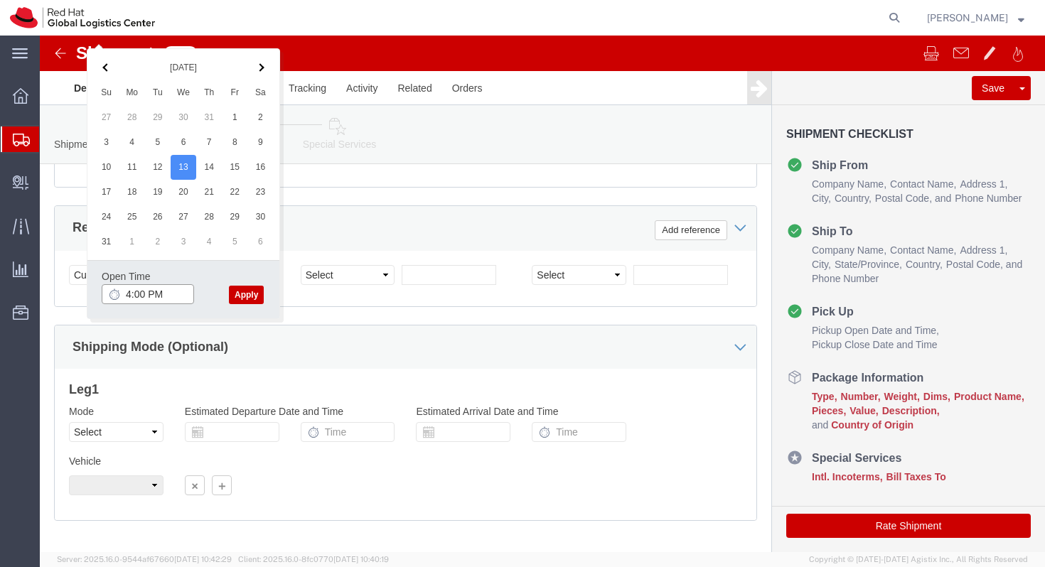
click input "4:00 PM"
click input "9:00 PM"
type input "9:00 AM"
click button "Apply"
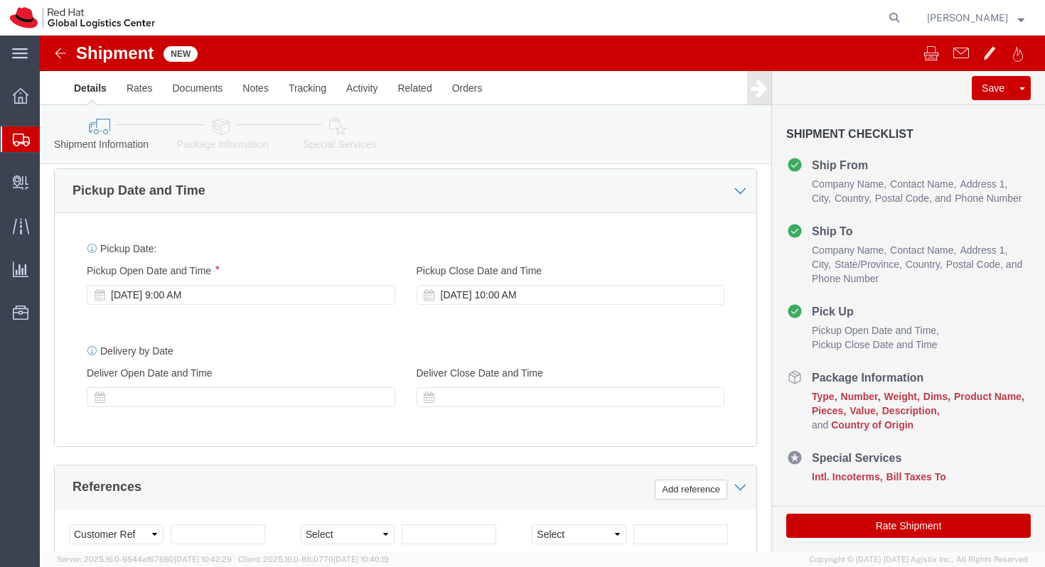
scroll to position [488, 0]
click div "Aug 13 2025 10:00 AM"
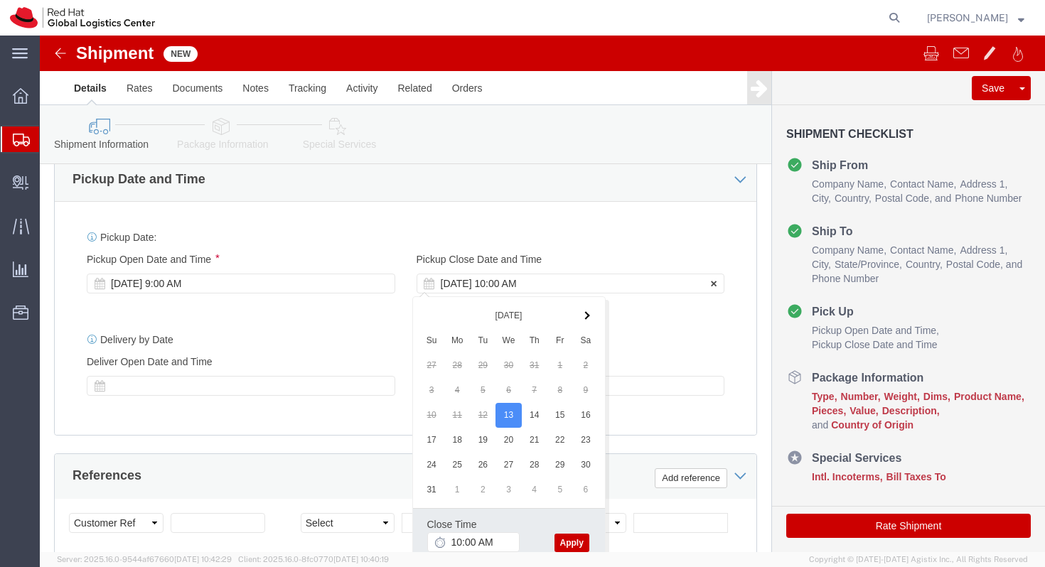
click div "Aug 13 2025 10:00 AM"
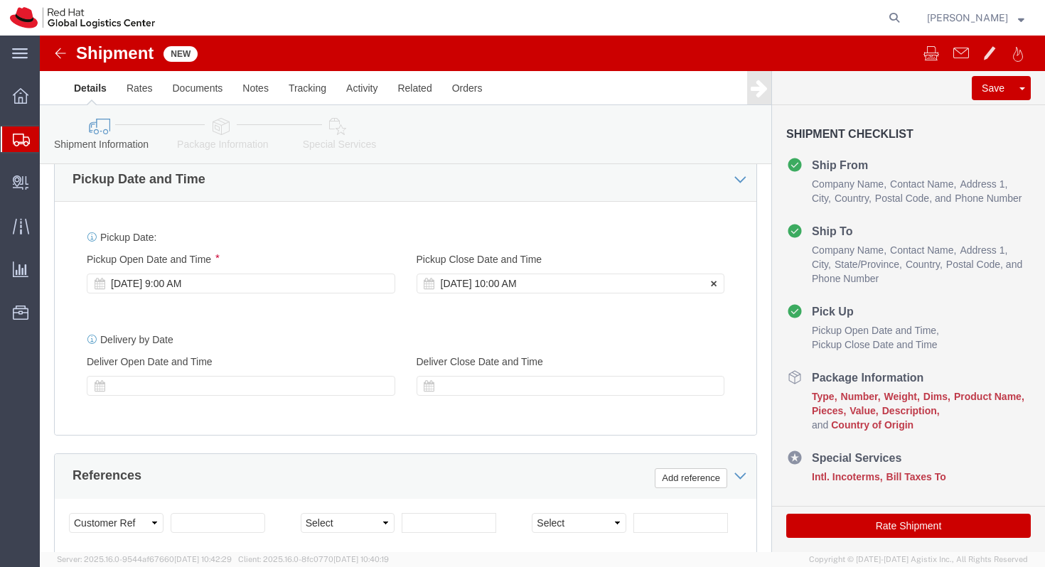
click div "Aug 13 2025 10:00 AM"
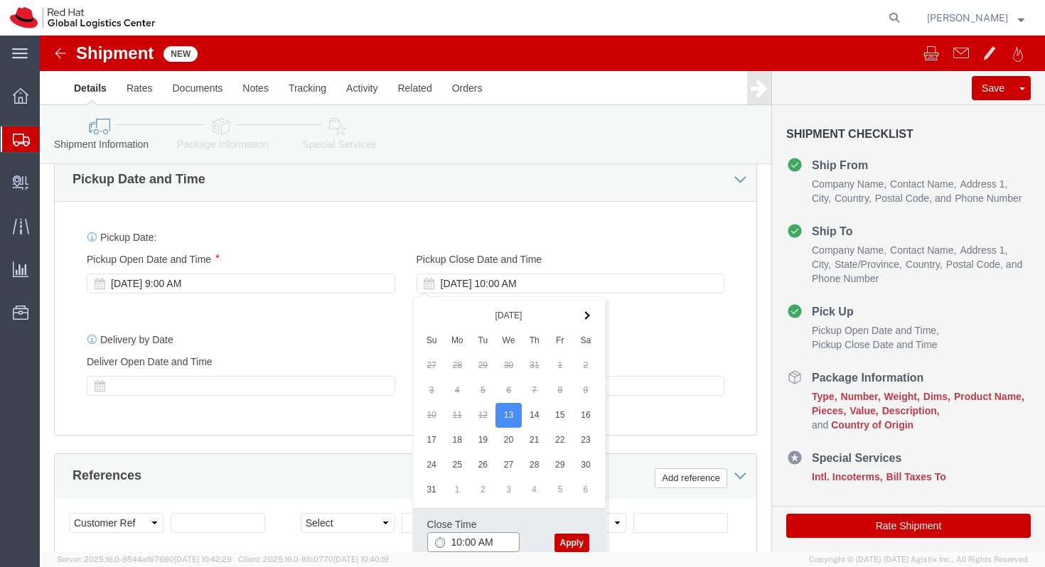
click input "10:00 AM"
click input "04:00 AM"
type input "4:00 PM"
click button "Apply"
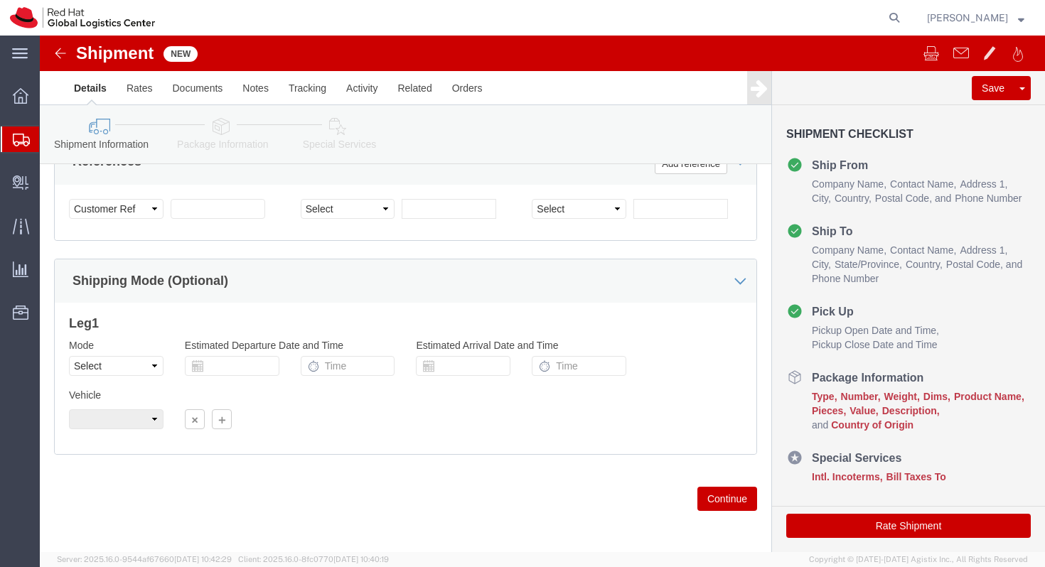
scroll to position [818, 0]
click select "Select Air Less than Truckload Multi-Leg Ocean Freight Rail Small Parcel Truckl…"
click button "Continue"
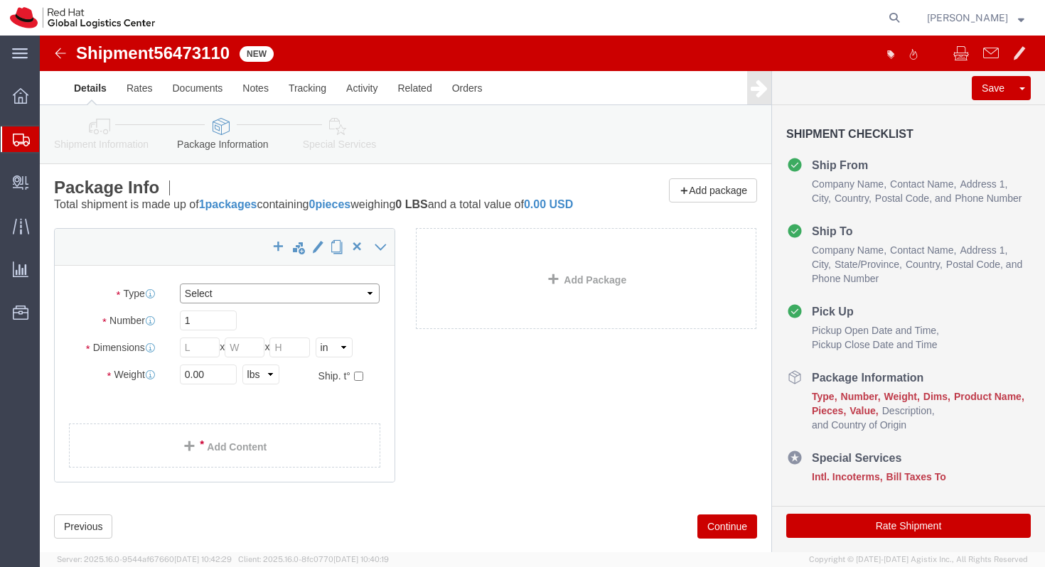
click select "Select Case(s) Crate(s) Envelope Large Box Medium Box PAK Skid(s) Small Box Sma…"
select select "ENV"
click select "Select Case(s) Crate(s) Envelope Large Box Medium Box PAK Skid(s) Small Box Sma…"
type input "9.50"
type input "12.50"
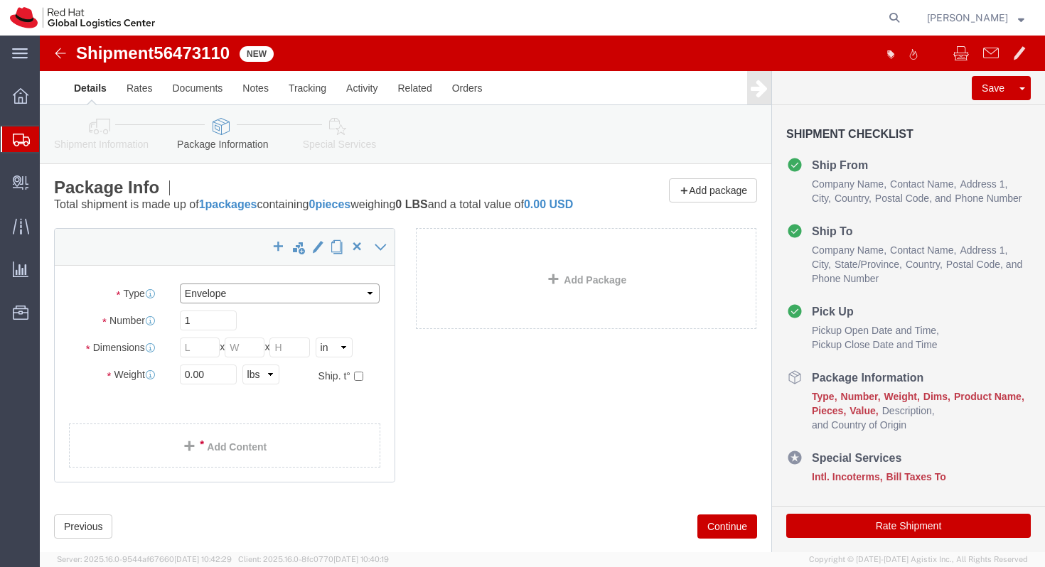
type input "0.25"
type input "1"
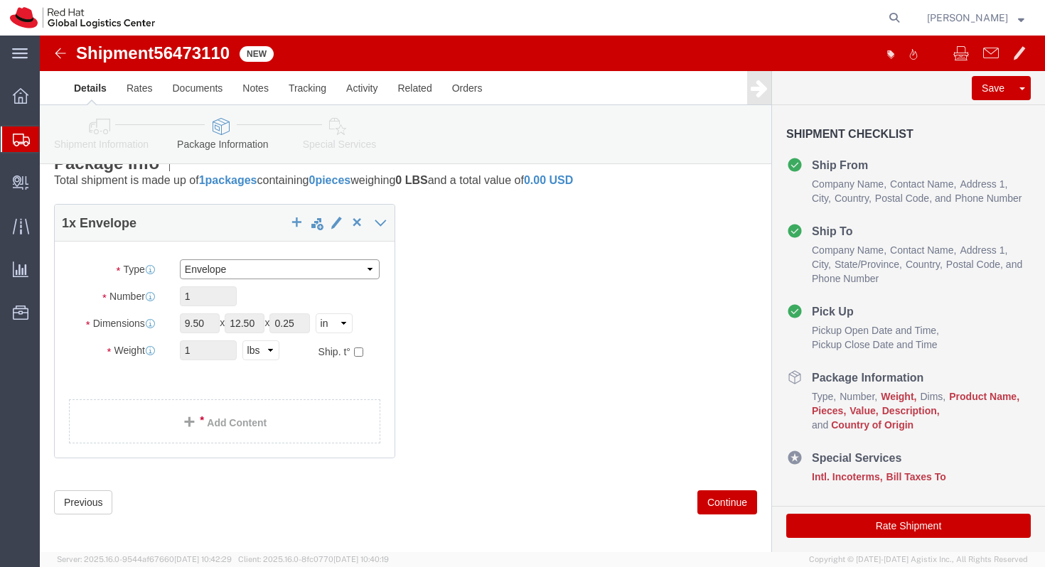
scroll to position [28, 0]
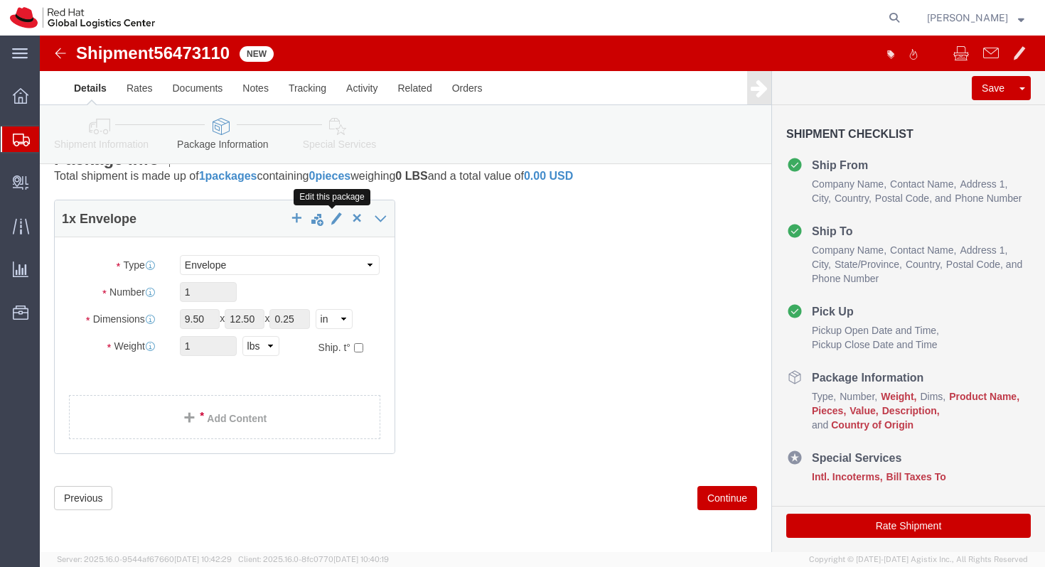
click span "button"
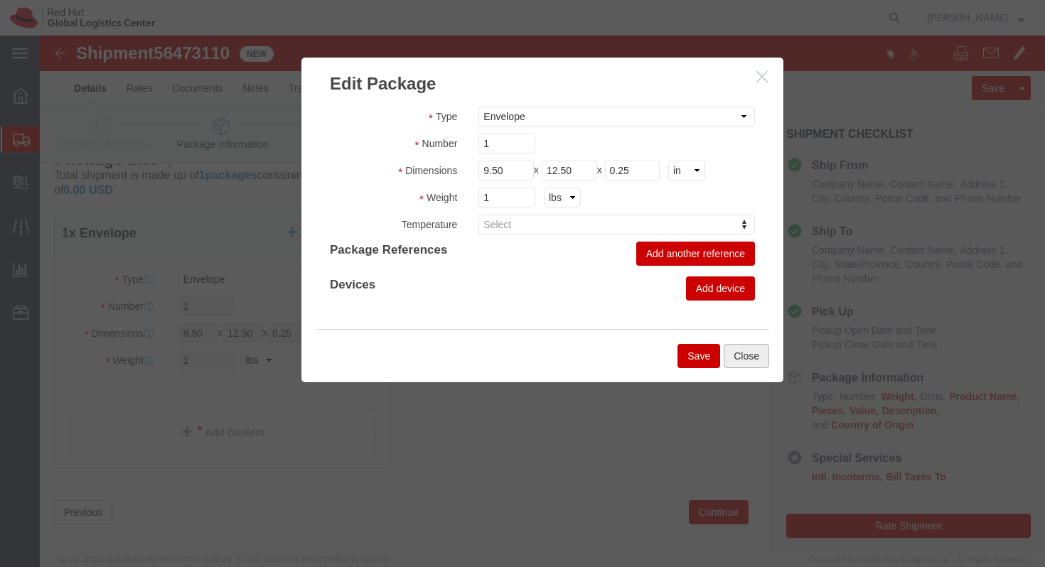
click button "Close"
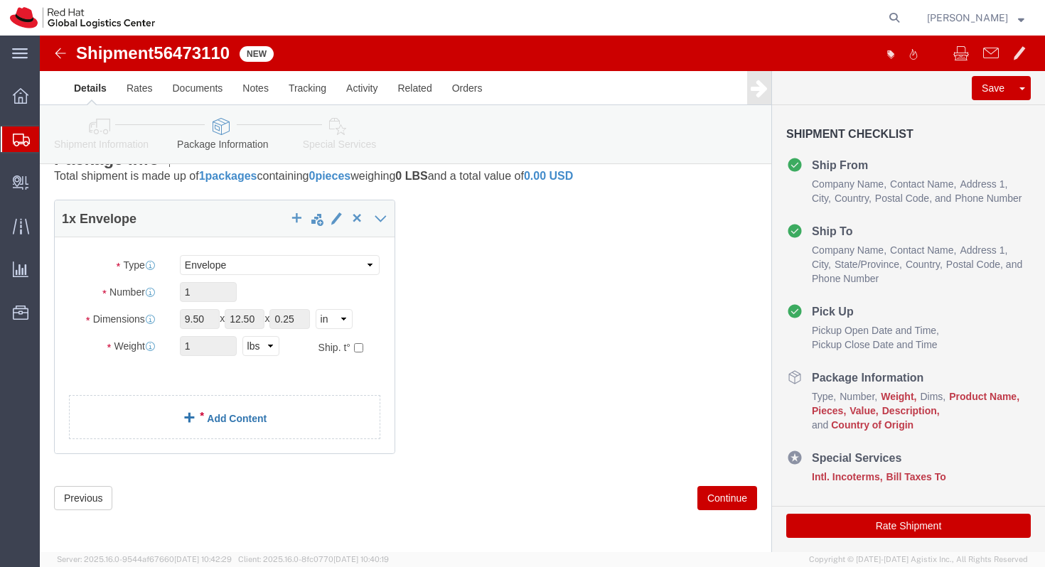
click link "Add Content"
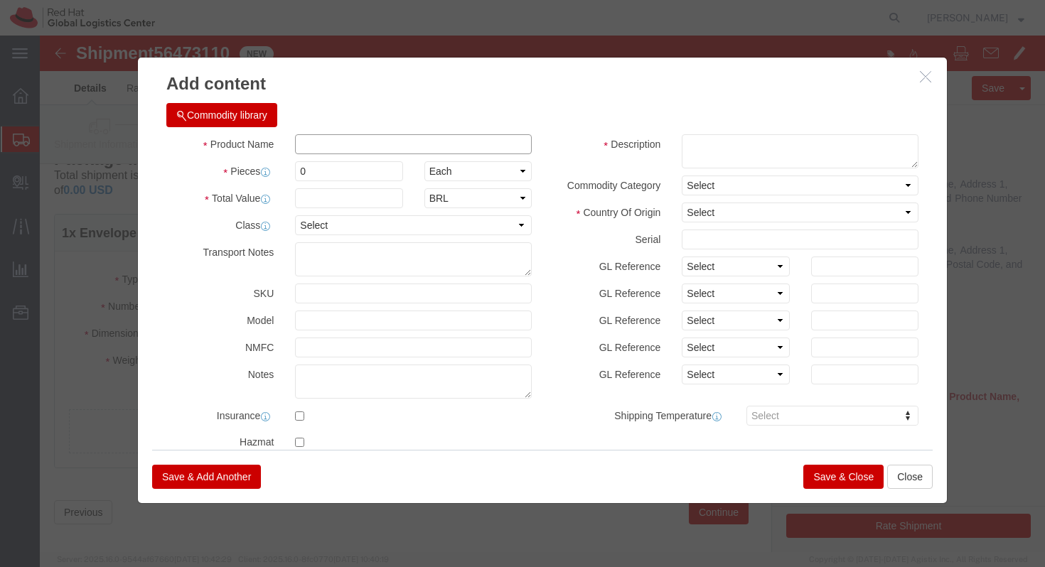
click input "text"
type input "d"
type input "Document"
click textarea
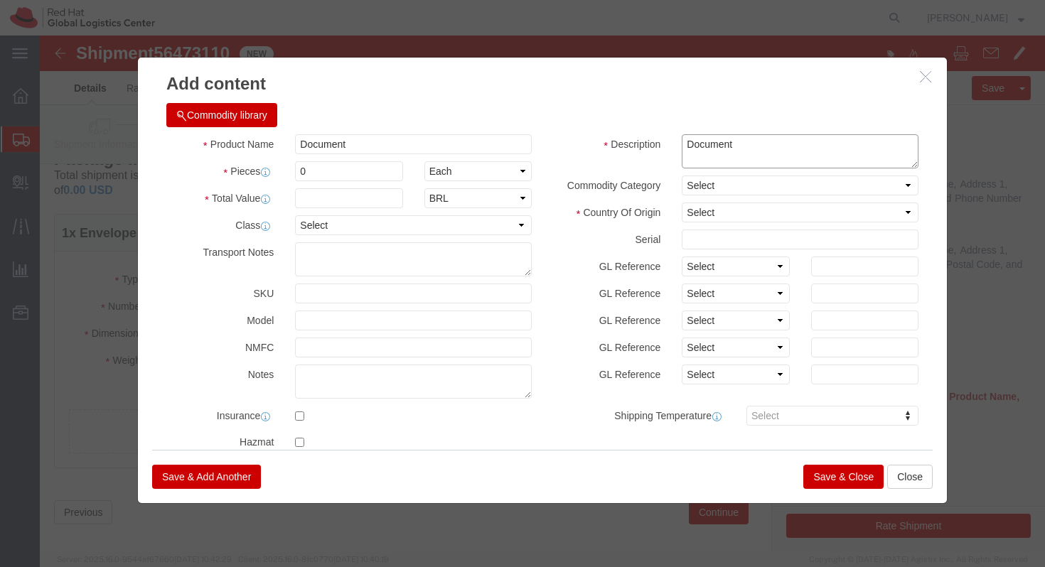
type textarea "Document"
click select "Select Afghanistan Åland Islands Albania Algeria American Samoa Andorra Angola …"
select select "BR"
click select "Select Afghanistan Åland Islands Albania Algeria American Samoa Andorra Angola …"
click input "text"
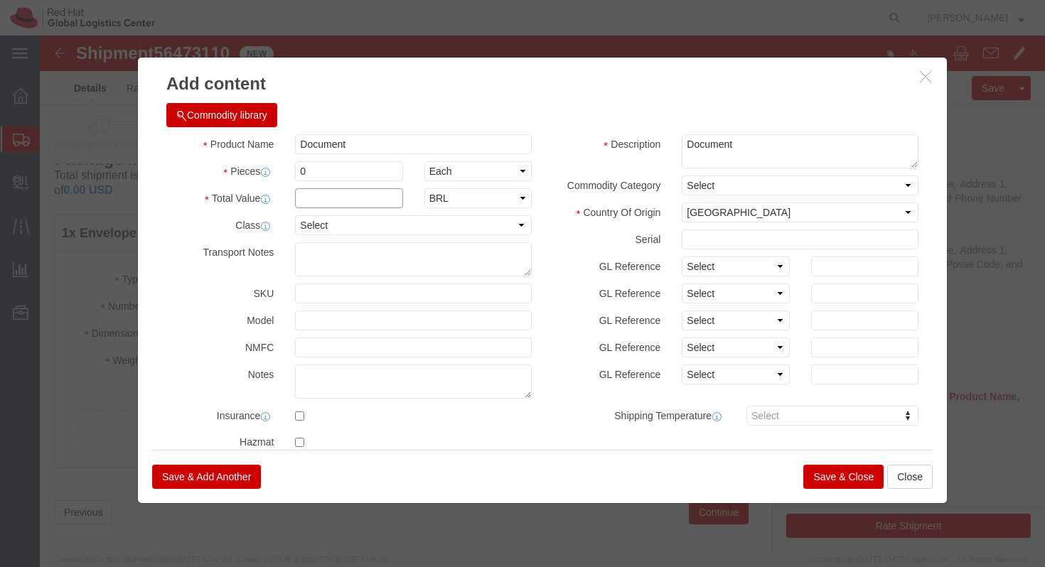
type input "1.00"
click input "0"
click div "Product Name Document Pieces 0 Select Bag Barrels 100Board Feet Bottle Box Blis…"
click select "Select Bag Barrels 100Board Feet Bottle Box Blister Pack Carats Can Capsule Car…"
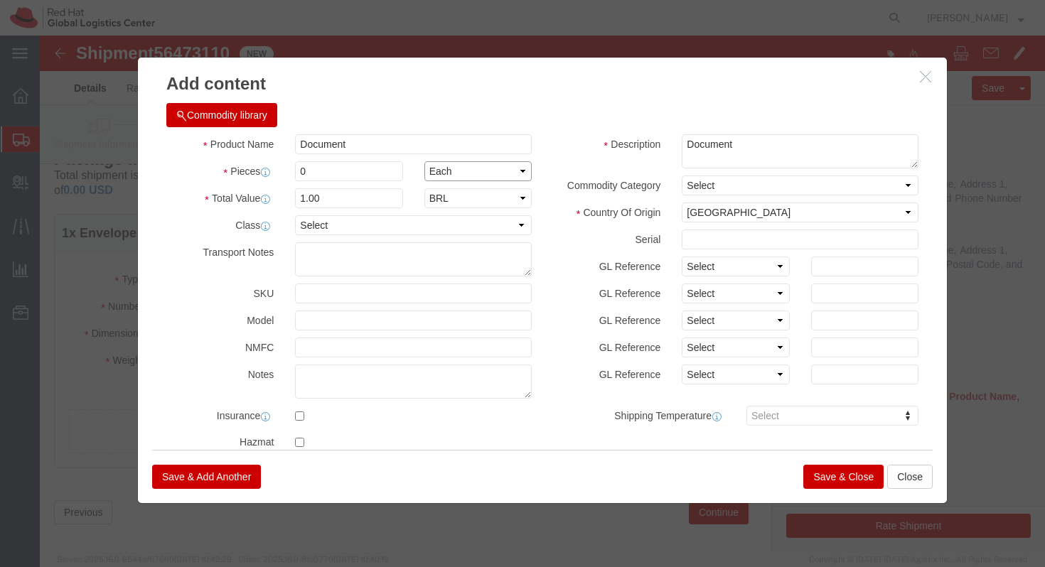
click select "Select Bag Barrels 100Board Feet Bottle Box Blister Pack Carats Can Capsule Car…"
click input "0"
click icon
click label "Pieces"
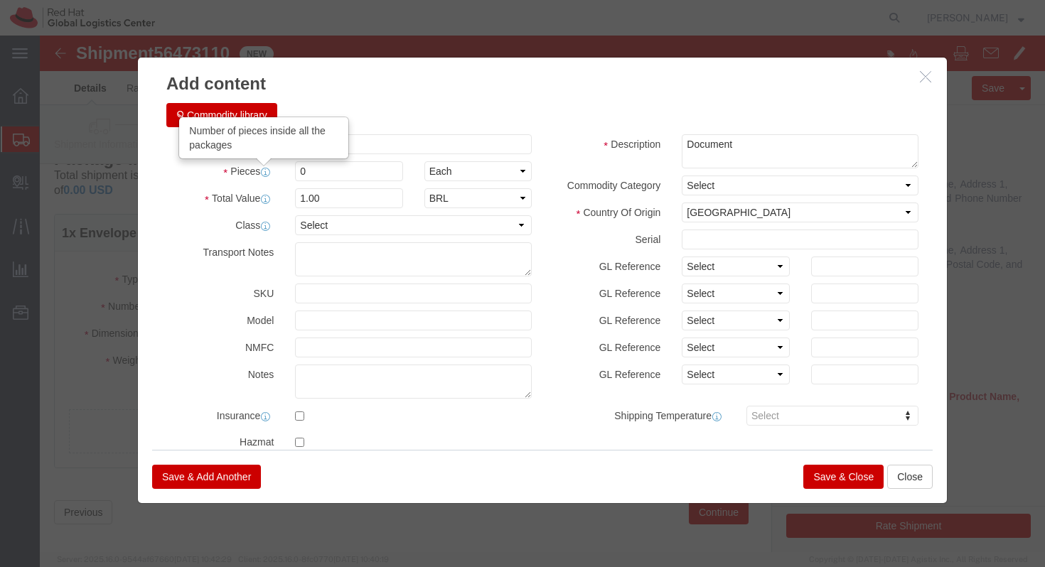
click icon
click input "0"
click select "Select Bag Barrels 100Board Feet Bottle Box Blister Pack Carats Can Capsule Car…"
click input "0"
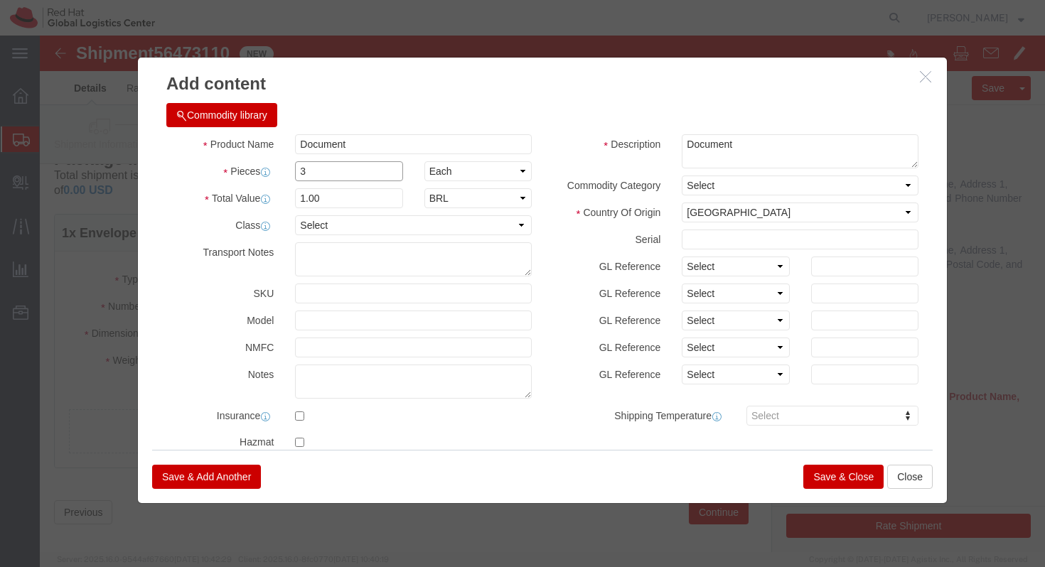
type input "3"
click input "3"
click label "Class"
click input "3"
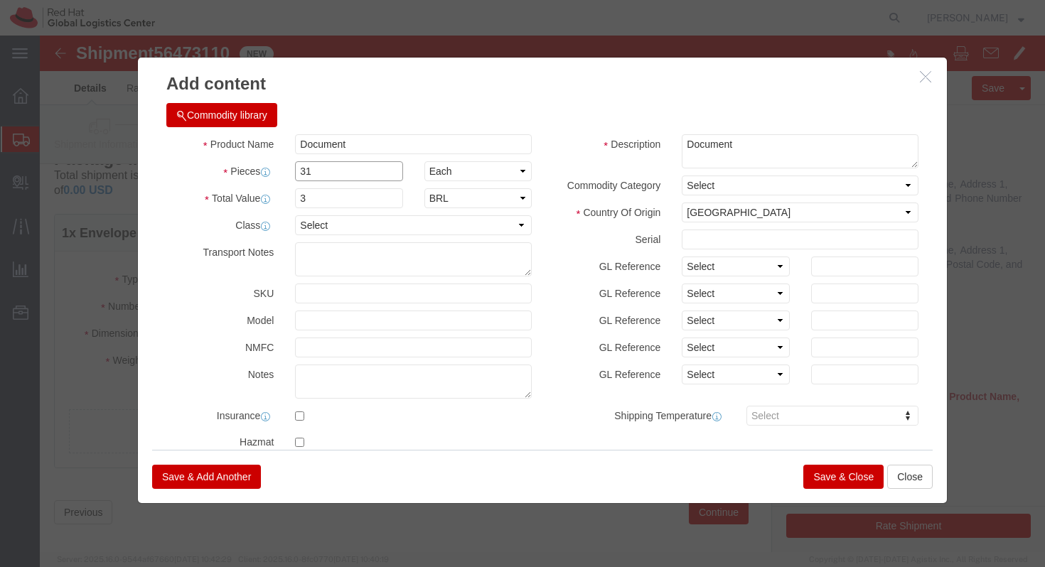
type input "3"
type input "1"
click input "1"
type input "1.00"
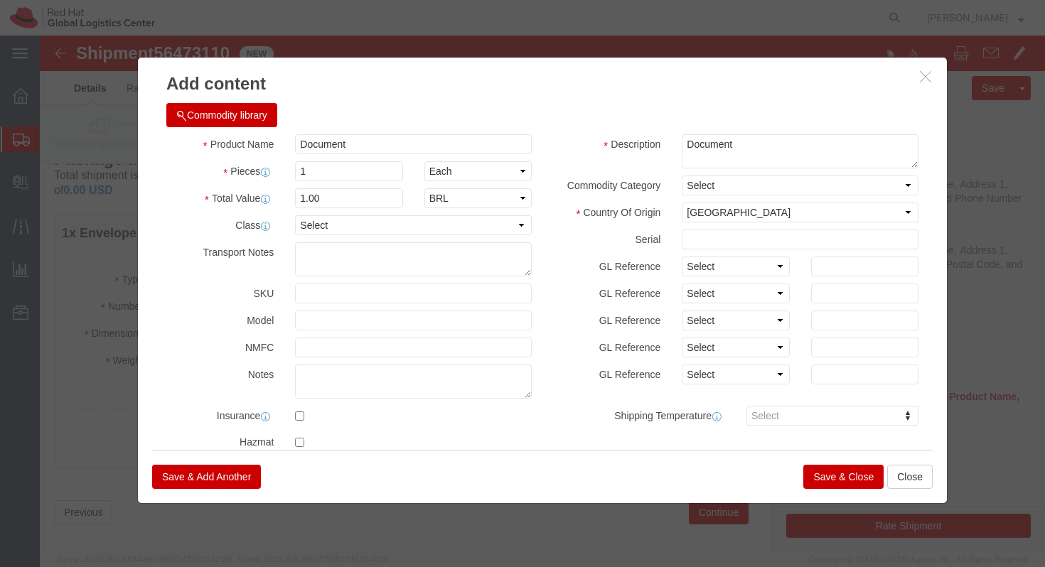
click label "SKU"
click button "Save & Close"
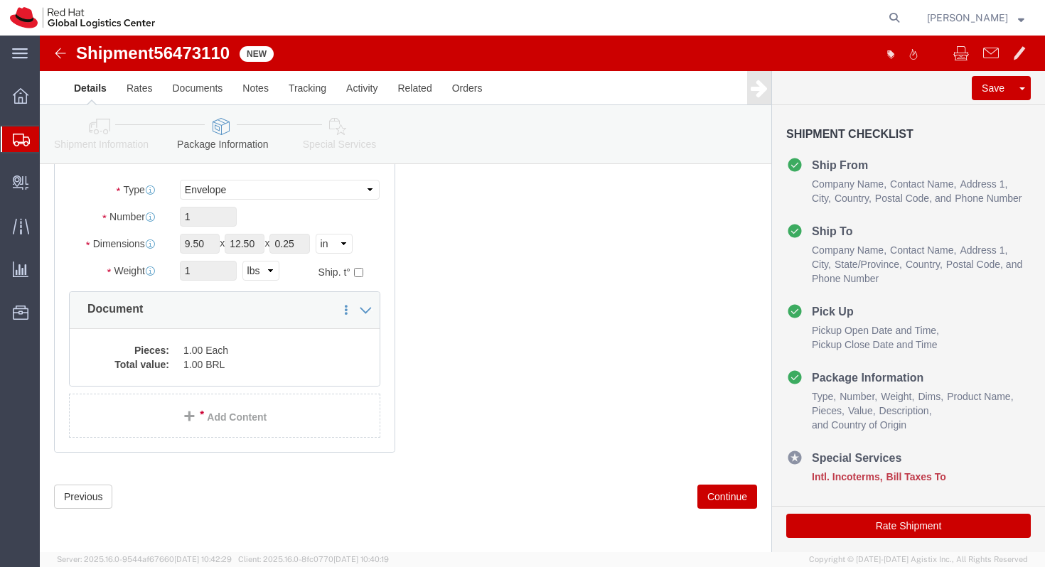
scroll to position [118, 0]
click button "Continue"
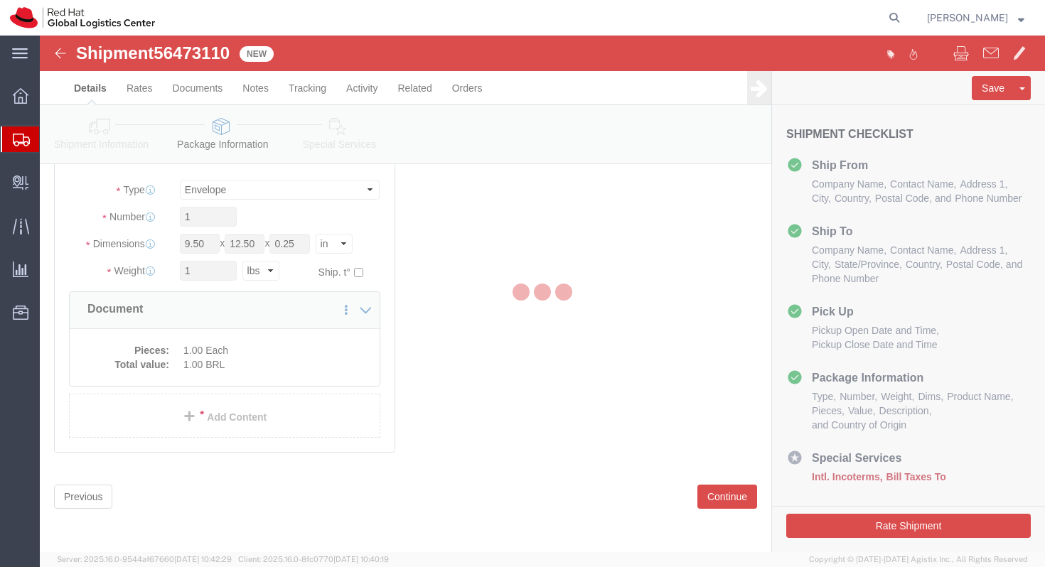
select select
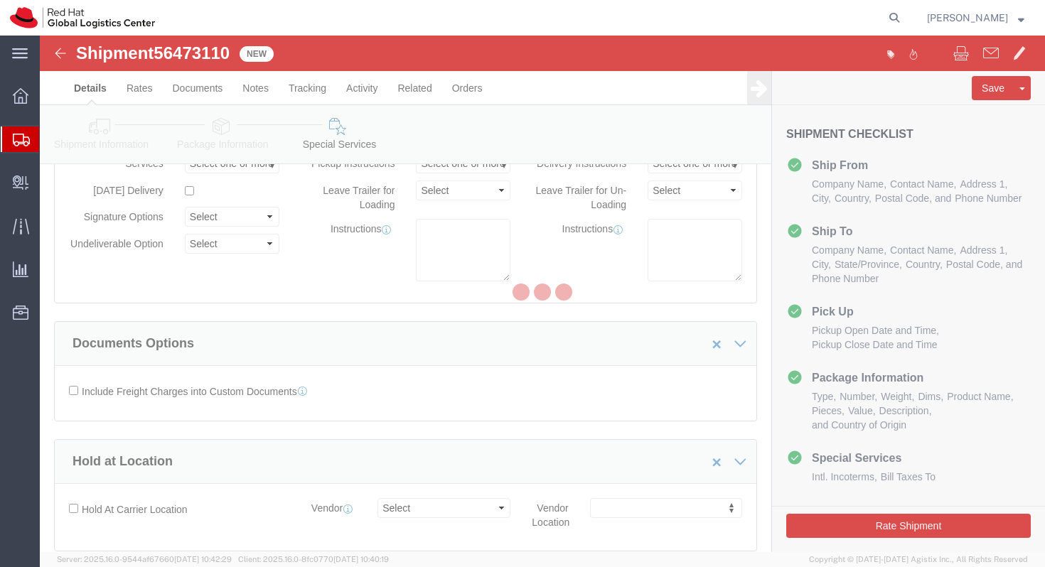
select select "COSTCENTER"
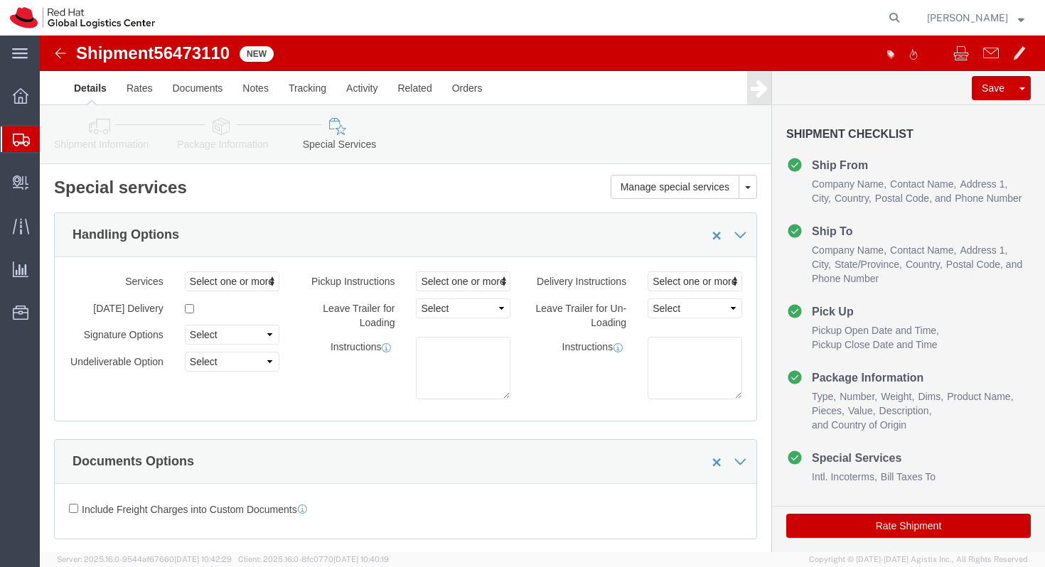
scroll to position [18, 0]
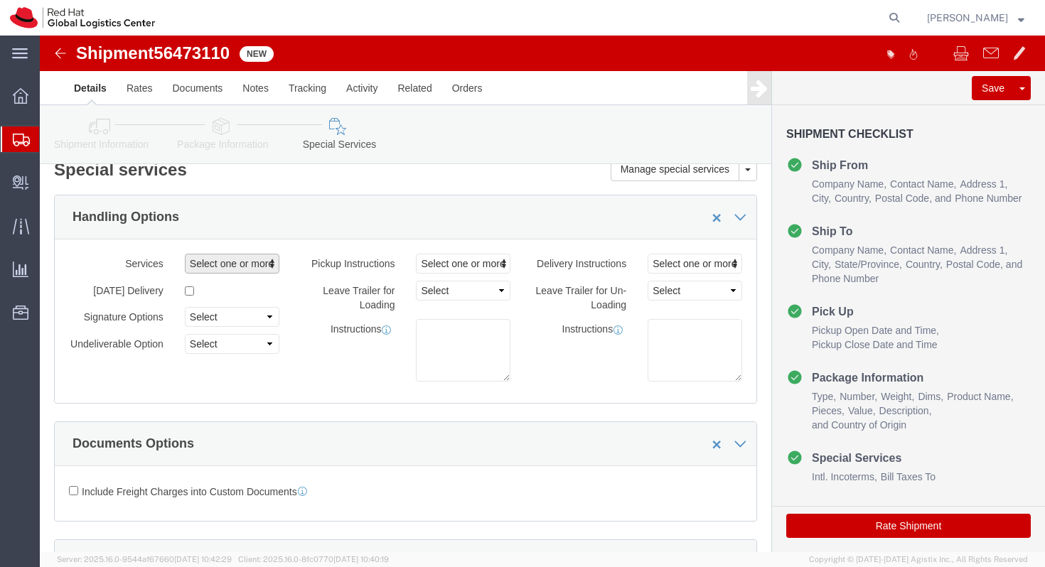
click span "Select one or more"
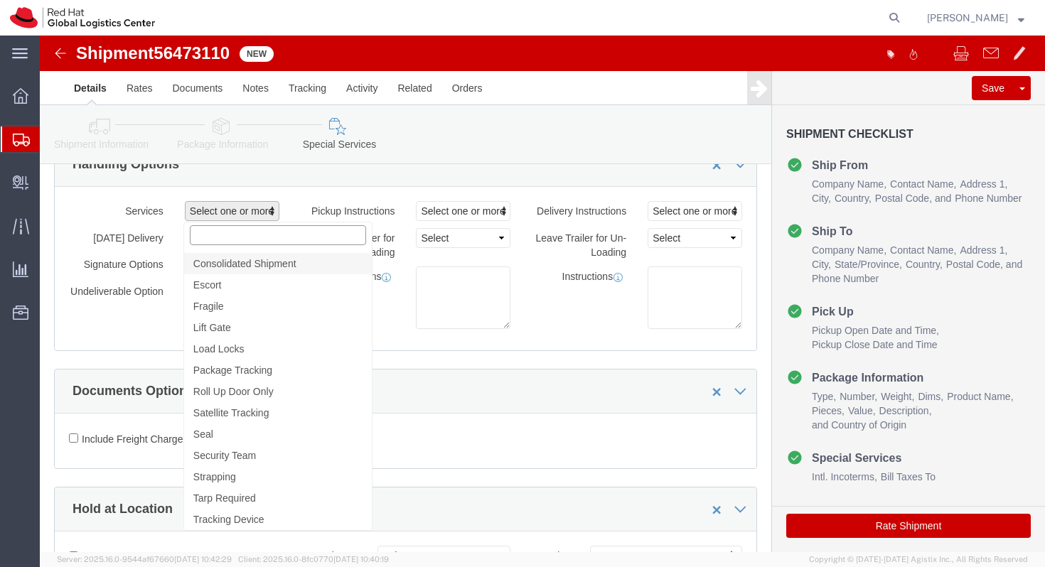
scroll to position [61, 0]
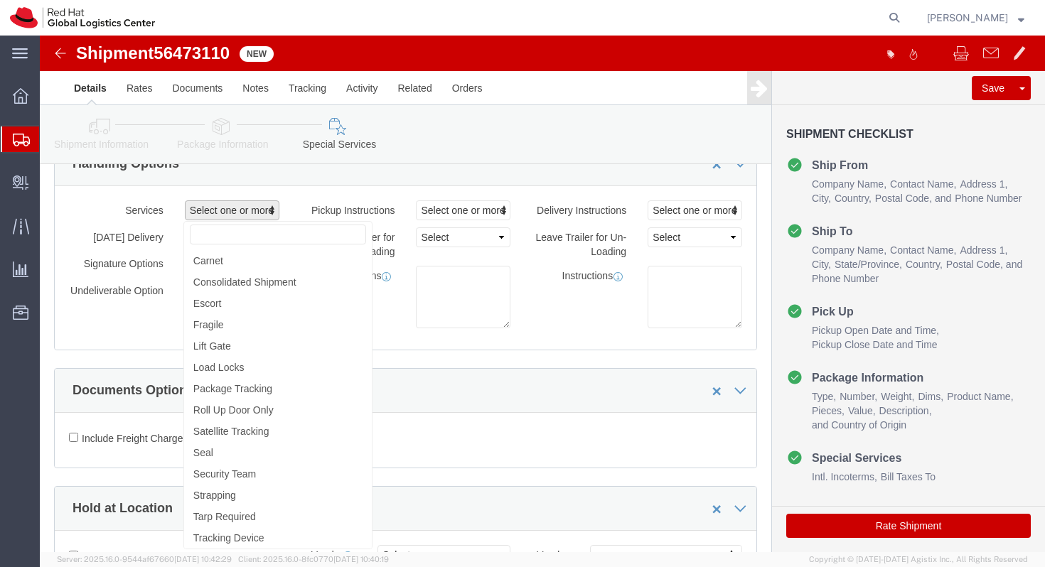
click div "Services Select one or more 2 Man / Extra Delivery Personnel Air Ride Truck Bla…"
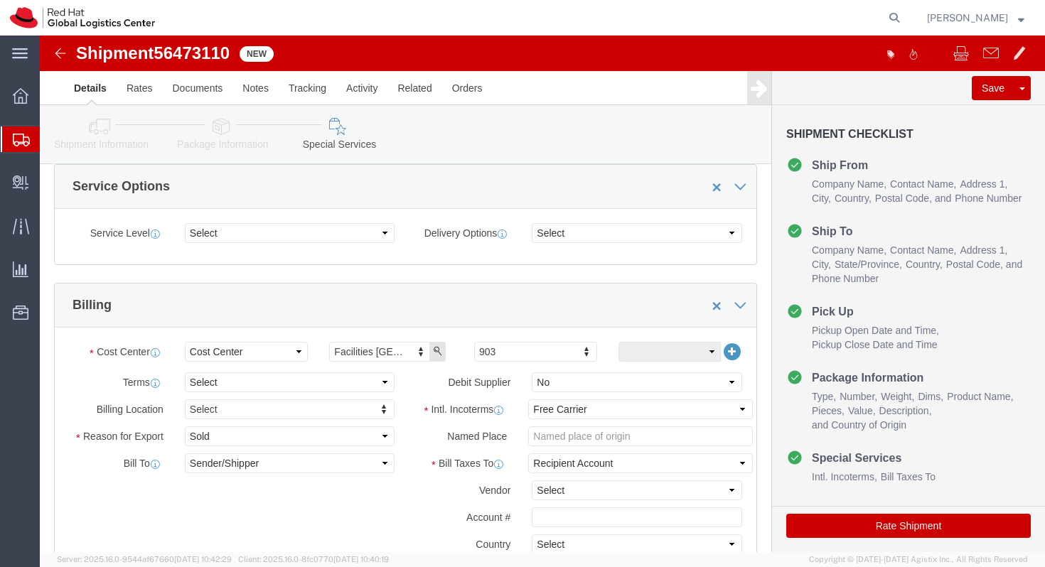
scroll to position [685, 0]
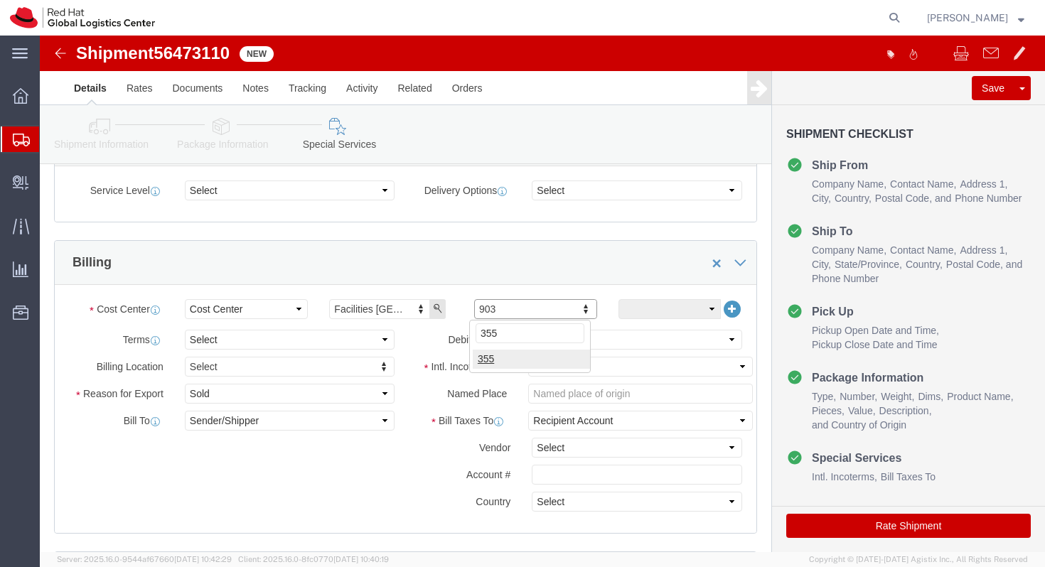
type input "355"
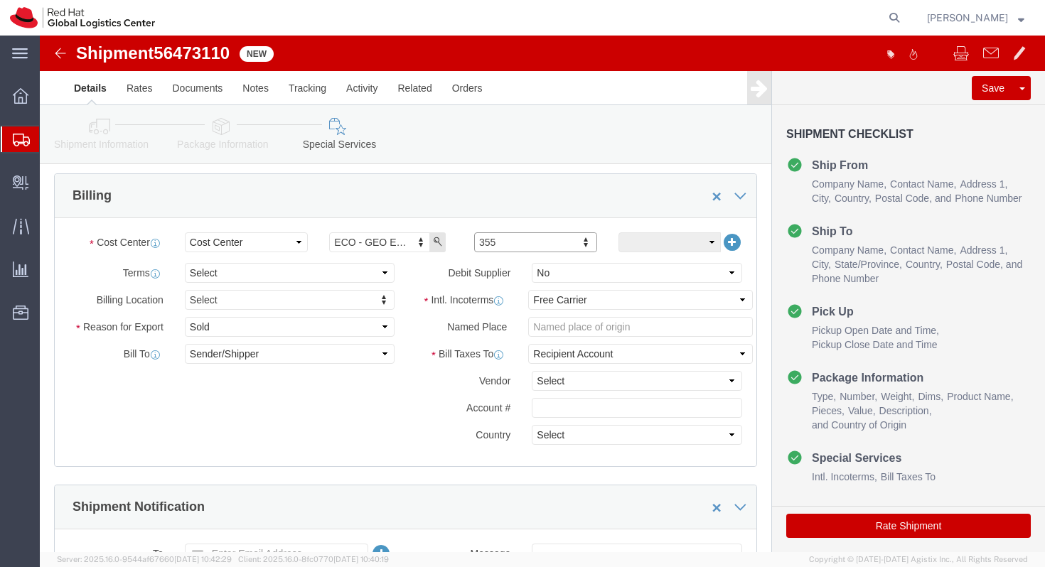
scroll to position [756, 0]
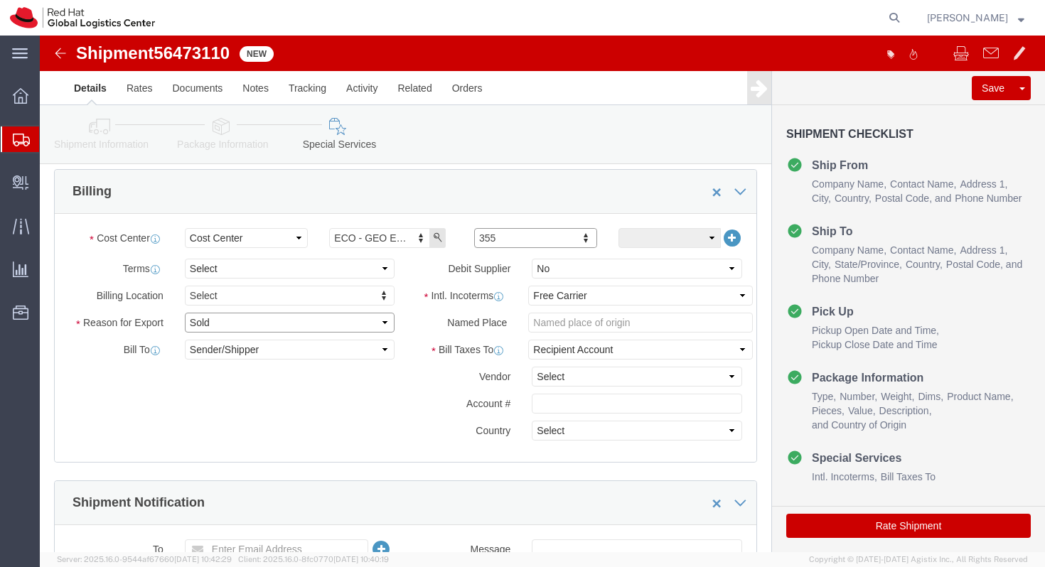
click select "Select Gift Personal Effects Repair/Warranty Return Sample Sold Temporary/Not S…"
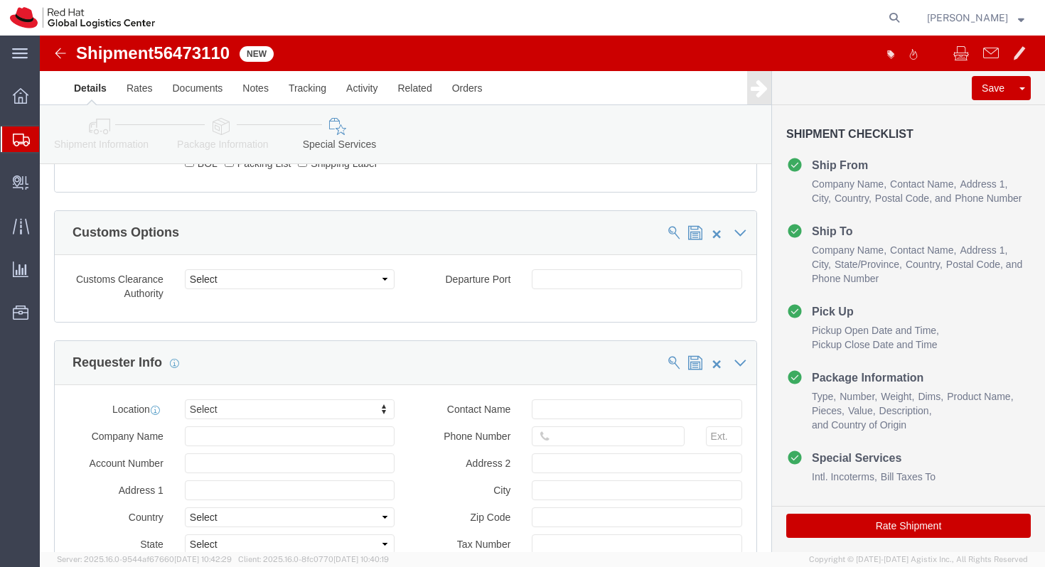
scroll to position [1110, 0]
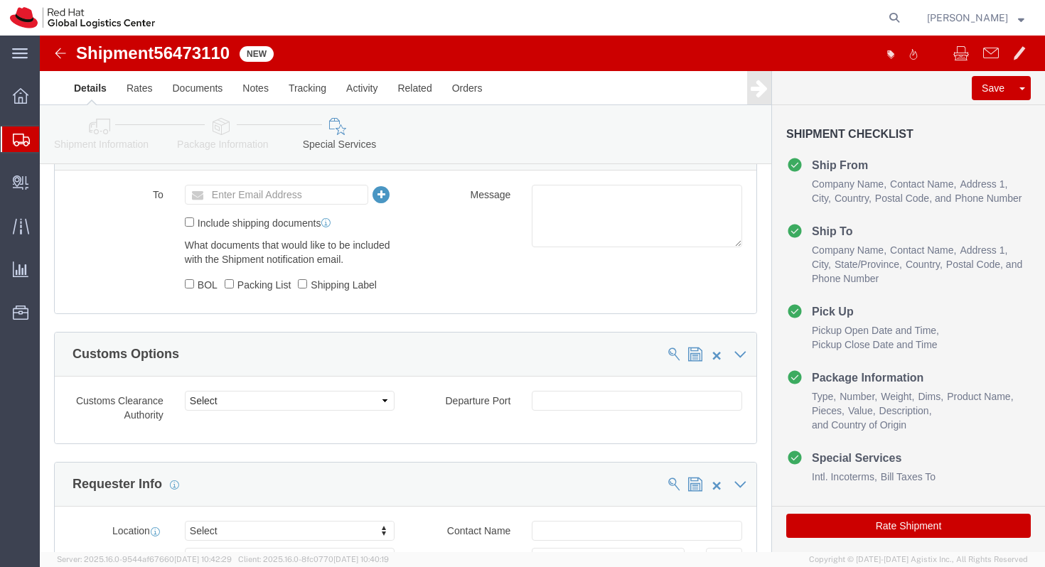
click button "Rate Shipment"
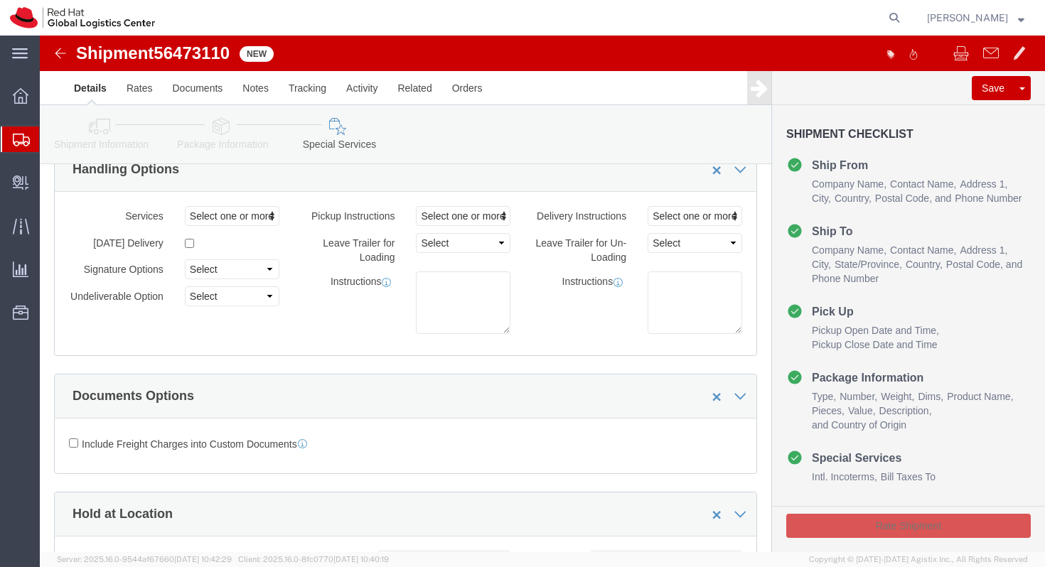
scroll to position [0, 0]
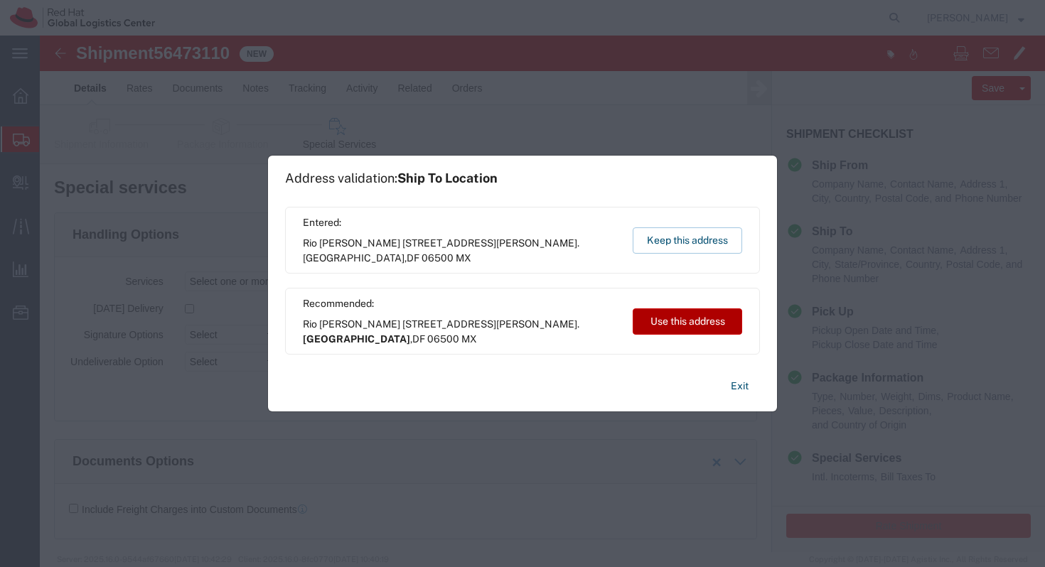
click at [635, 326] on button "Use this address" at bounding box center [687, 322] width 109 height 26
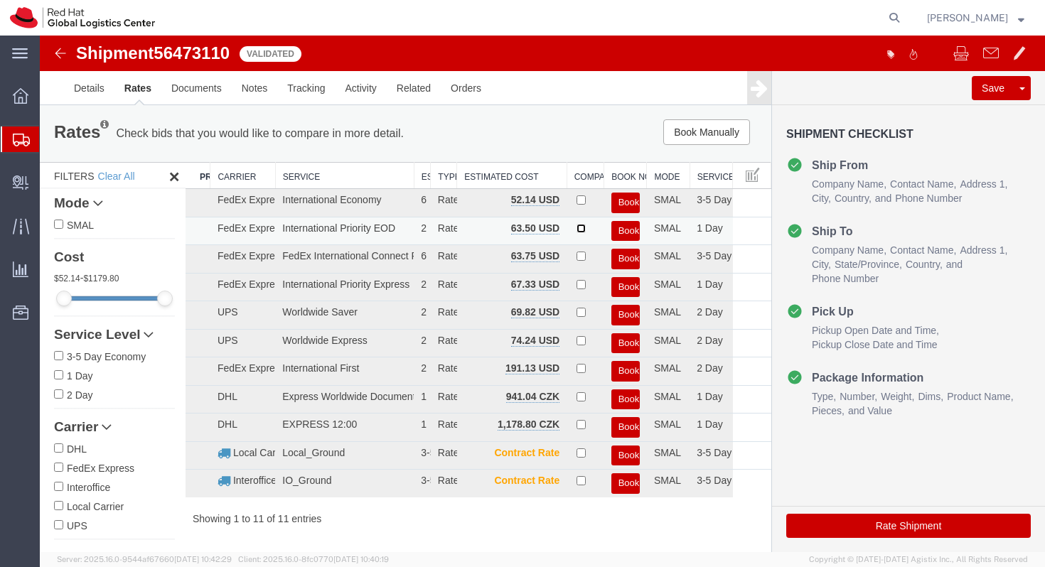
click at [577, 227] on input "checkbox" at bounding box center [581, 228] width 9 height 9
checkbox input "true"
click at [615, 236] on button "Book" at bounding box center [625, 231] width 28 height 21
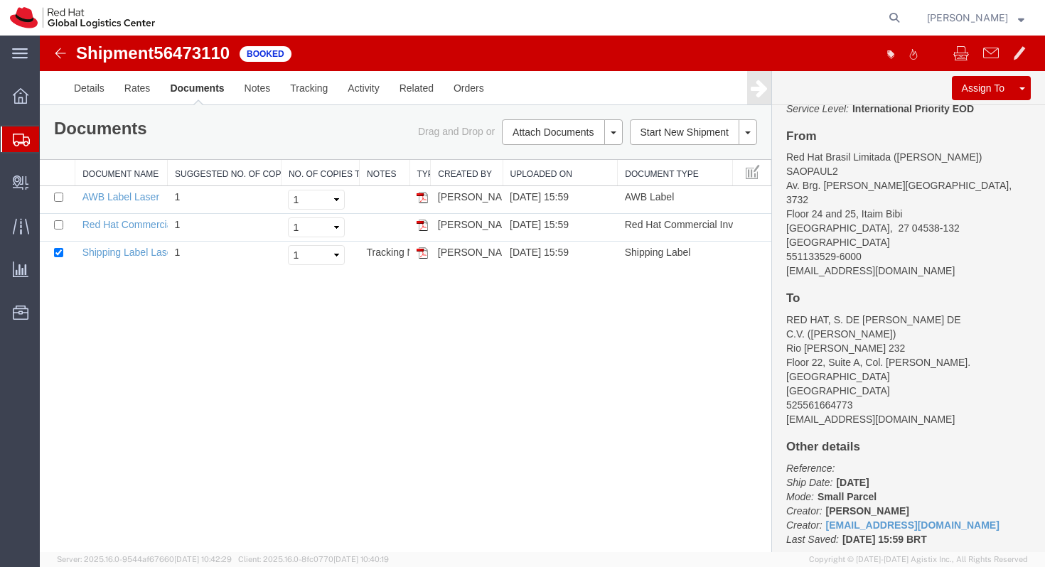
scroll to position [141, 0]
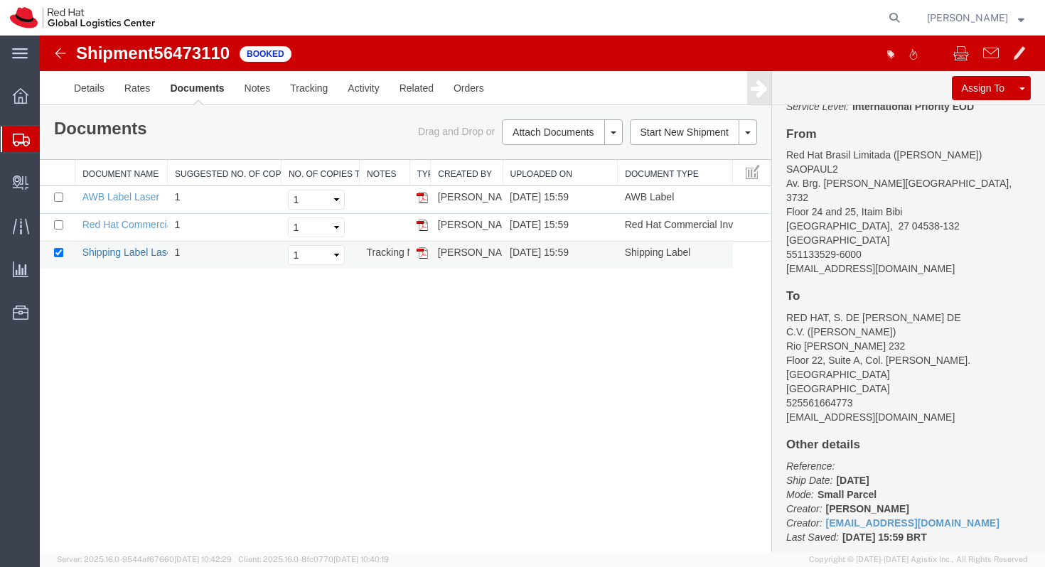
click at [140, 255] on link "Shipping Label Laser" at bounding box center [129, 252] width 94 height 11
click at [124, 227] on link "Red Hat Commercial Invoice" at bounding box center [145, 224] width 127 height 11
click at [52, 198] on td at bounding box center [58, 200] width 36 height 28
click at [55, 198] on input "checkbox" at bounding box center [58, 197] width 9 height 9
checkbox input "true"
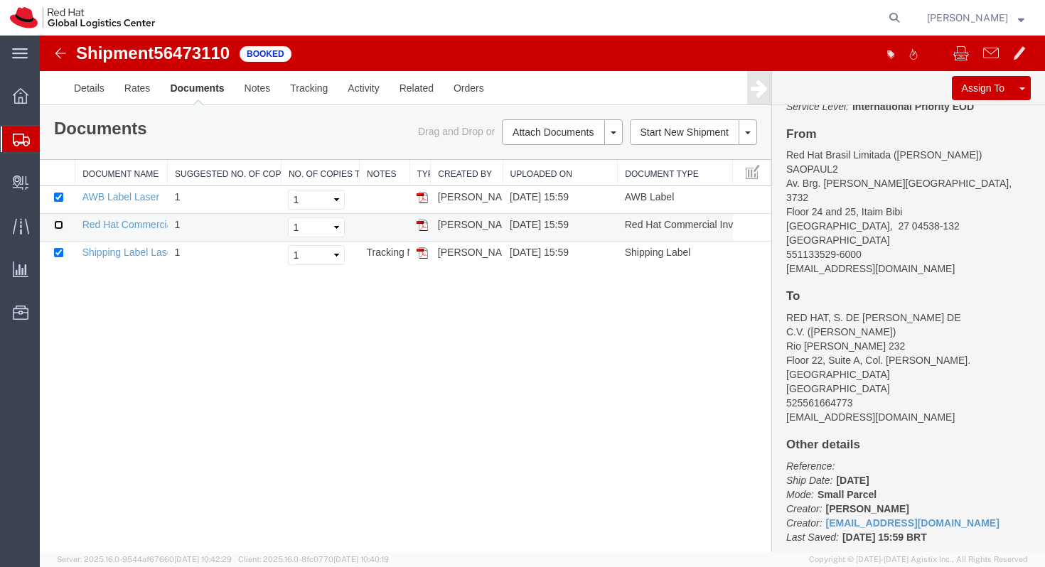
click at [63, 221] on input "checkbox" at bounding box center [58, 224] width 9 height 9
checkbox input "true"
click at [955, 50] on span at bounding box center [961, 52] width 16 height 17
click at [276, 58] on span "Booked" at bounding box center [266, 54] width 52 height 16
click at [288, 56] on span "Booked" at bounding box center [266, 54] width 52 height 16
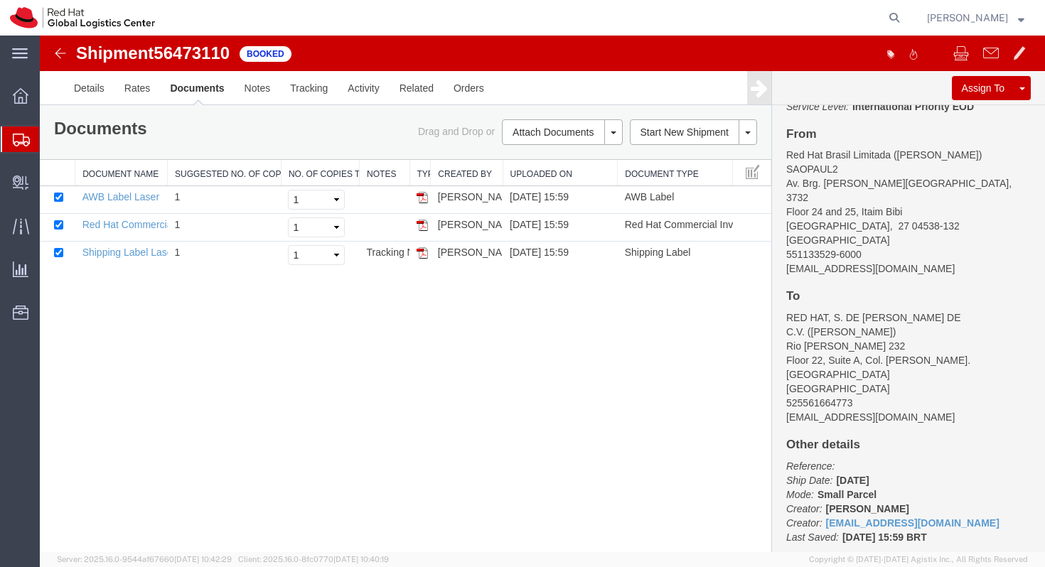
click at [165, 130] on div "Documents Ship Label Format: Plain Thermal" at bounding box center [224, 130] width 363 height 22
click at [278, 55] on span "Booked" at bounding box center [266, 54] width 52 height 16
click at [761, 82] on icon at bounding box center [759, 88] width 17 height 20
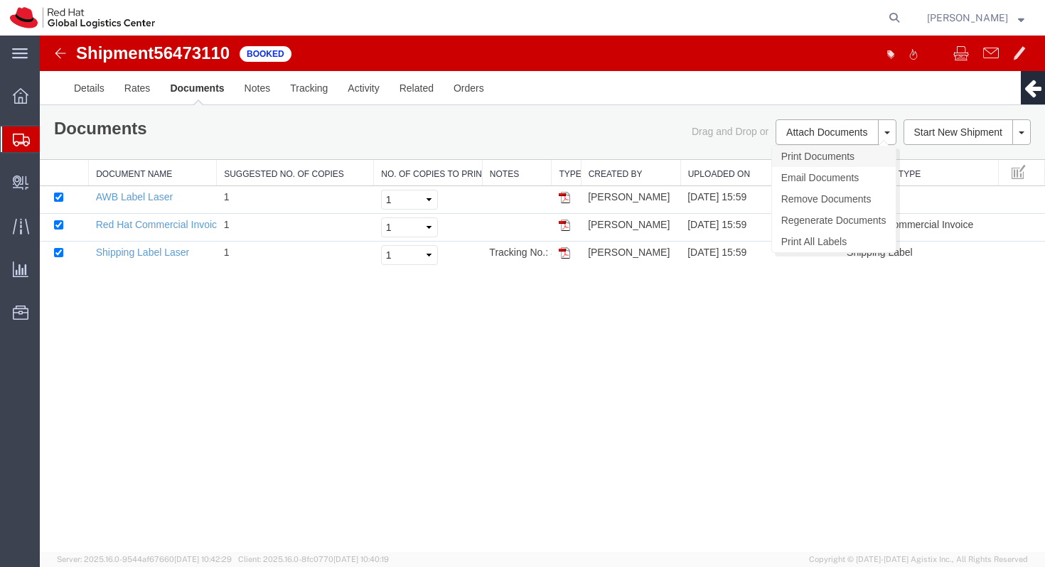
click at [842, 154] on link "Print Documents" at bounding box center [834, 156] width 124 height 21
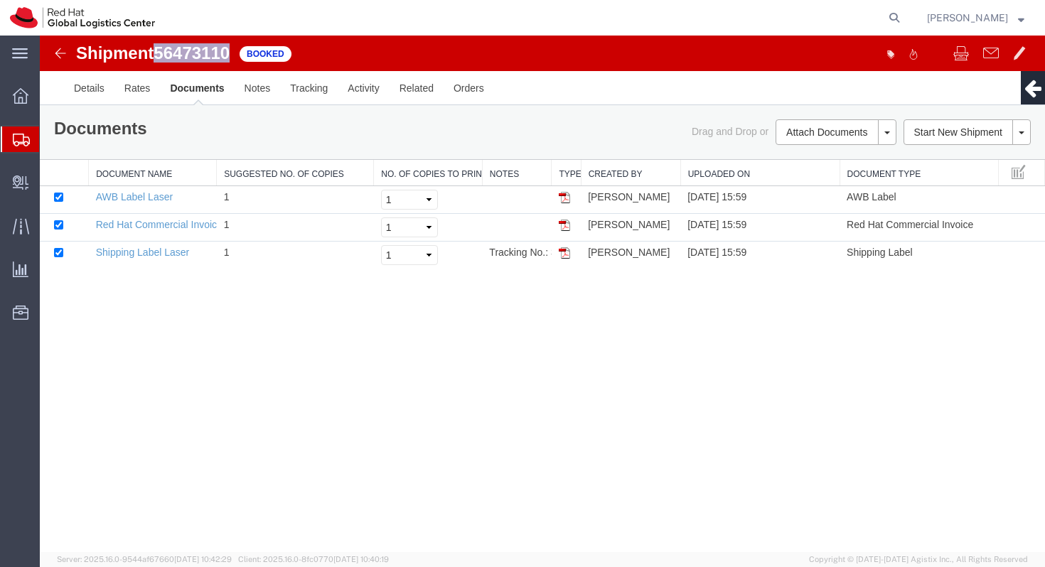
drag, startPoint x: 235, startPoint y: 50, endPoint x: 159, endPoint y: 58, distance: 77.1
click at [159, 58] on div "Shipment 56473110 3 of 3 Booked" at bounding box center [291, 57] width 501 height 27
click at [23, 137] on icon at bounding box center [21, 140] width 17 height 13
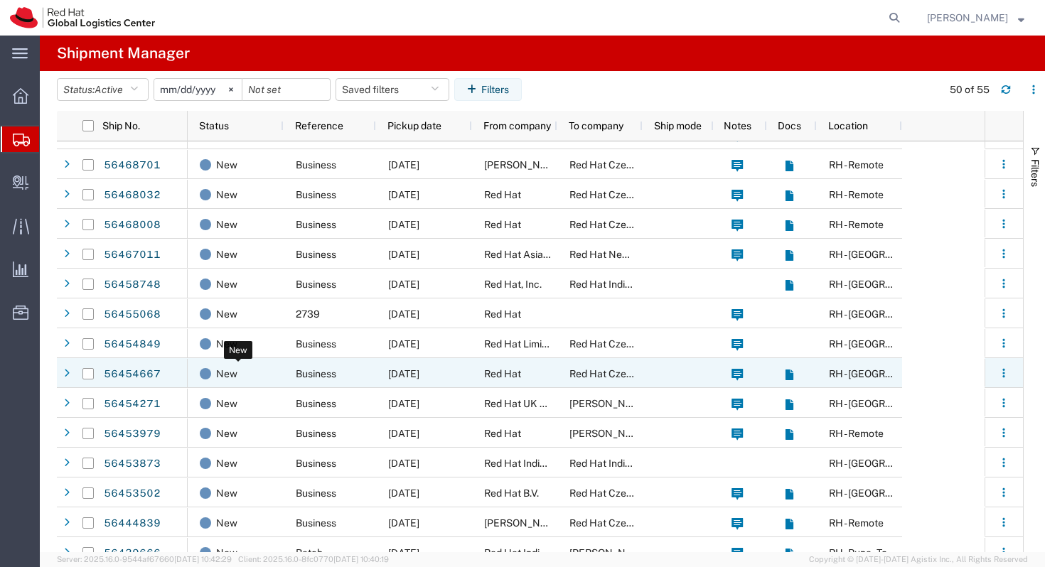
scroll to position [427, 0]
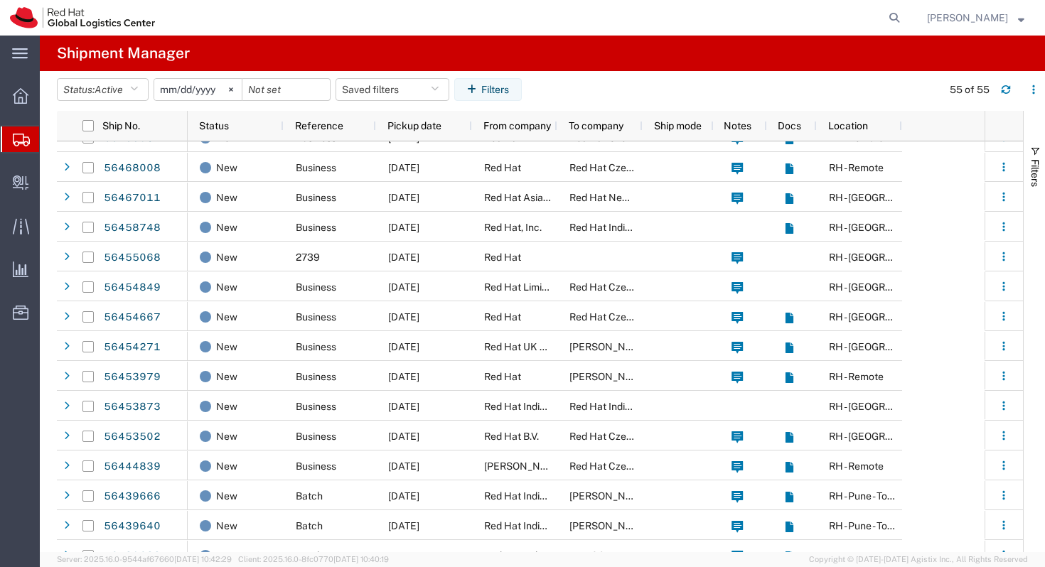
click at [50, 144] on span "Shipments" at bounding box center [44, 139] width 11 height 28
click at [0, 0] on span "Shipment Manager" at bounding box center [0, 0] width 0 height 0
click at [1004, 16] on span "[PERSON_NAME]" at bounding box center [967, 18] width 81 height 16
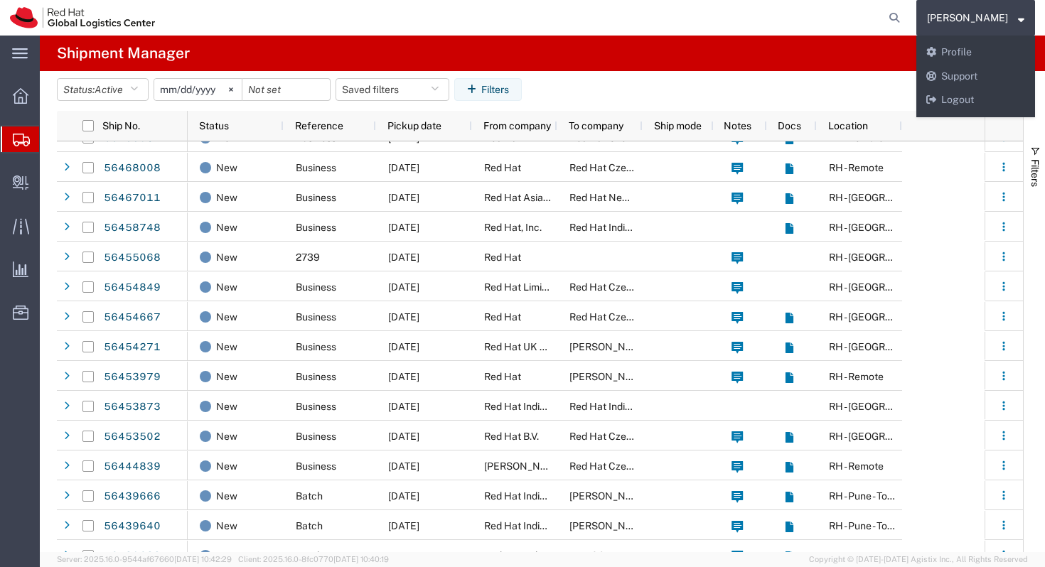
click at [71, 15] on img at bounding box center [82, 17] width 145 height 21
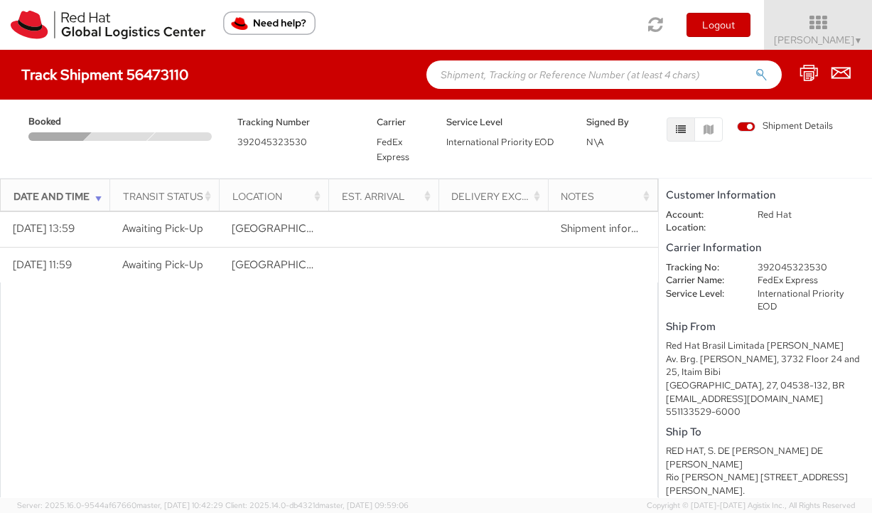
scroll to position [12, 0]
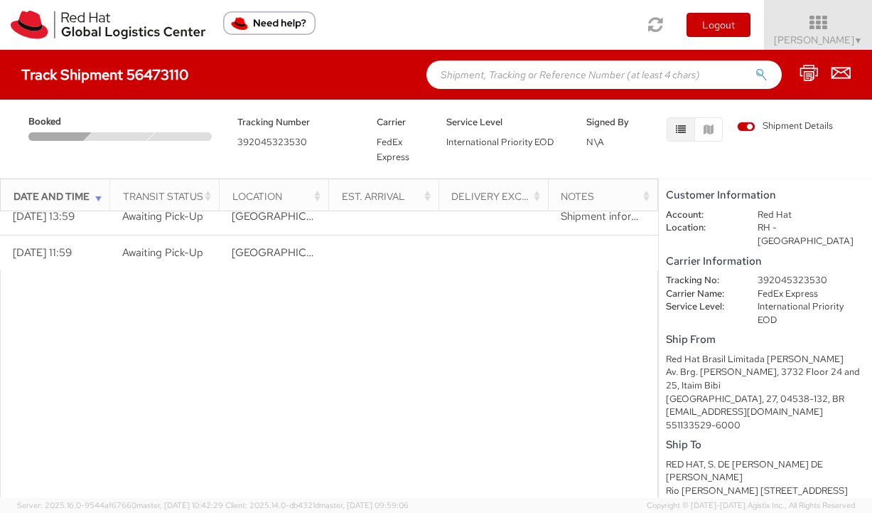
click at [291, 240] on td "[GEOGRAPHIC_DATA], 27, BR" at bounding box center [274, 253] width 109 height 36
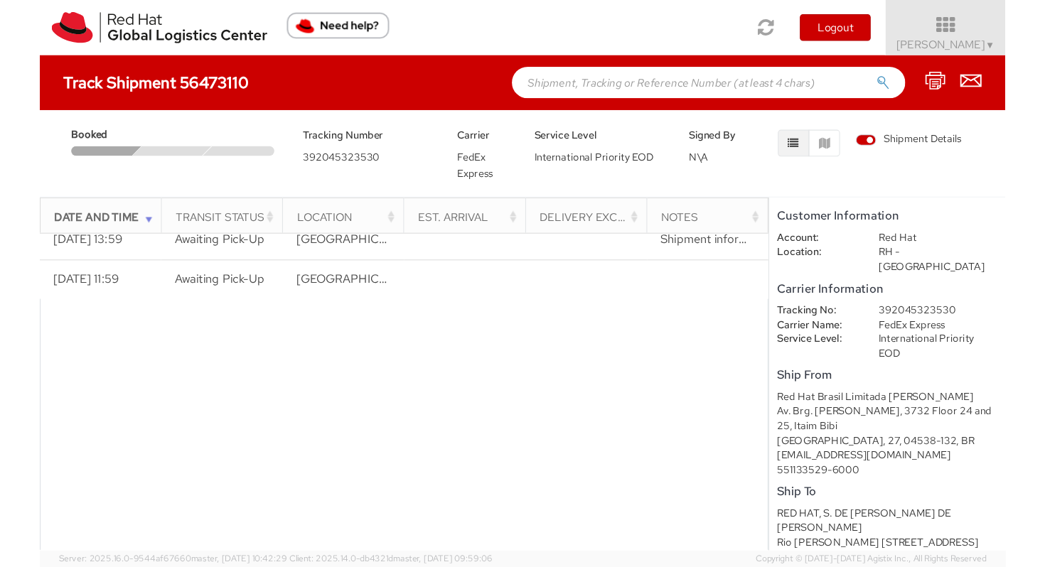
scroll to position [14, 0]
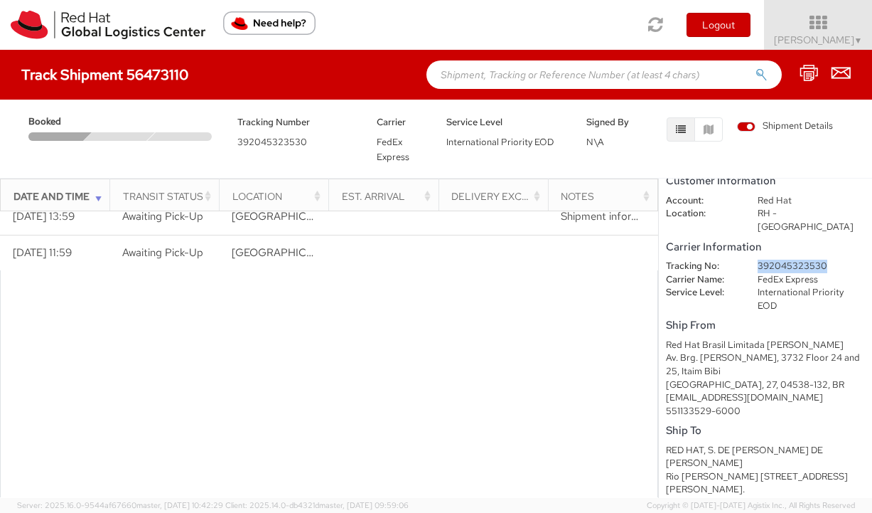
drag, startPoint x: 823, startPoint y: 249, endPoint x: 757, endPoint y: 255, distance: 65.7
click at [757, 259] on dd "392045323530" at bounding box center [811, 266] width 129 height 14
copy dd "392045323530"
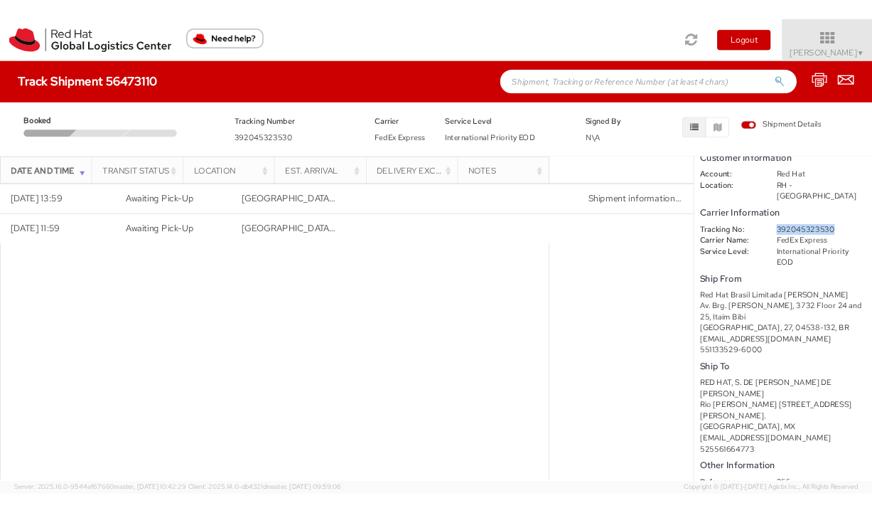
scroll to position [0, 0]
